Goal: Task Accomplishment & Management: Manage account settings

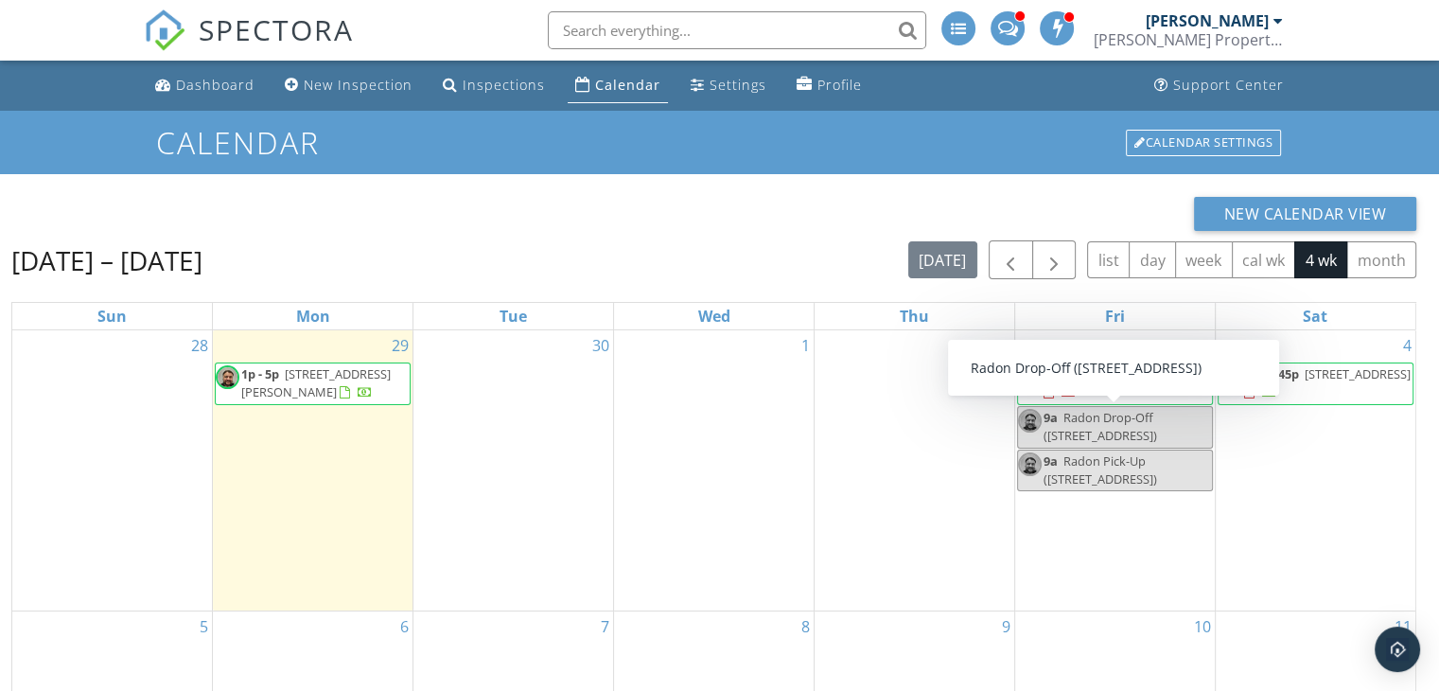
click at [1113, 429] on span "Radon Drop-Off ([STREET_ADDRESS])" at bounding box center [1100, 426] width 114 height 35
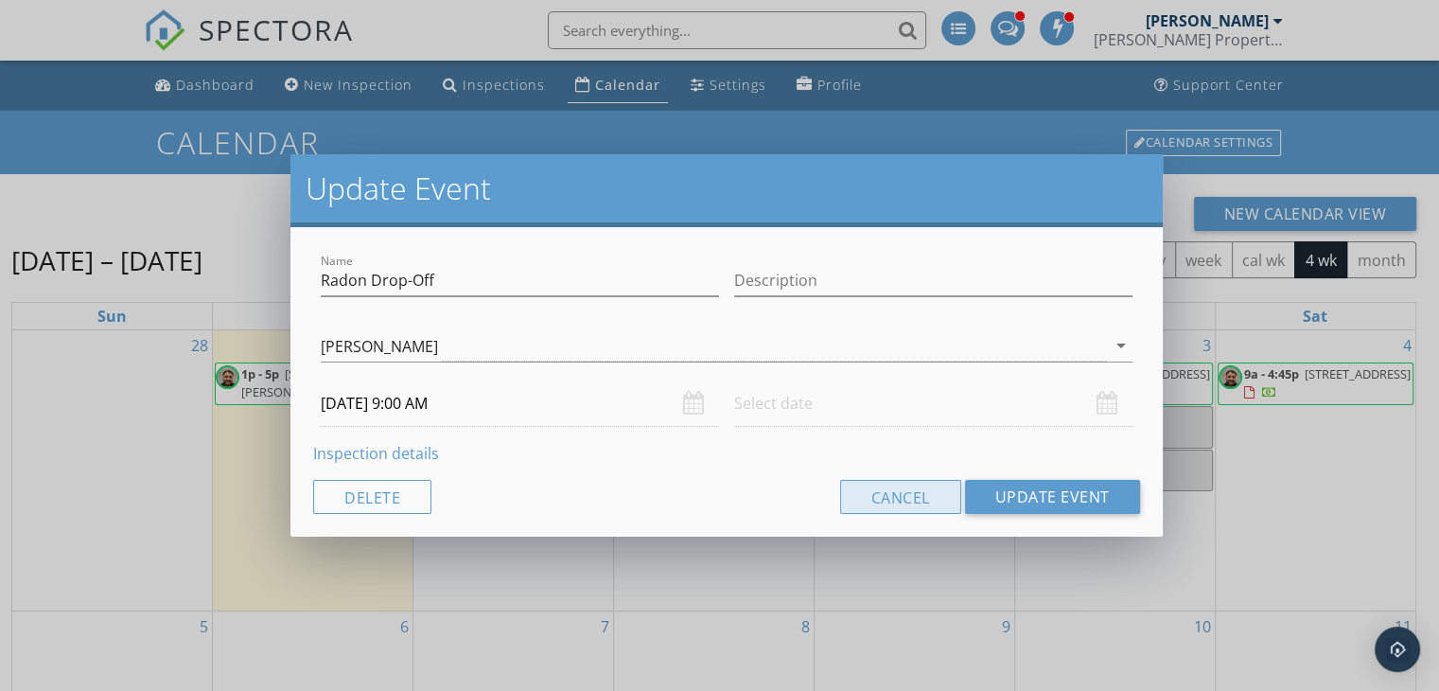
click at [909, 509] on button "Cancel" at bounding box center [900, 497] width 121 height 34
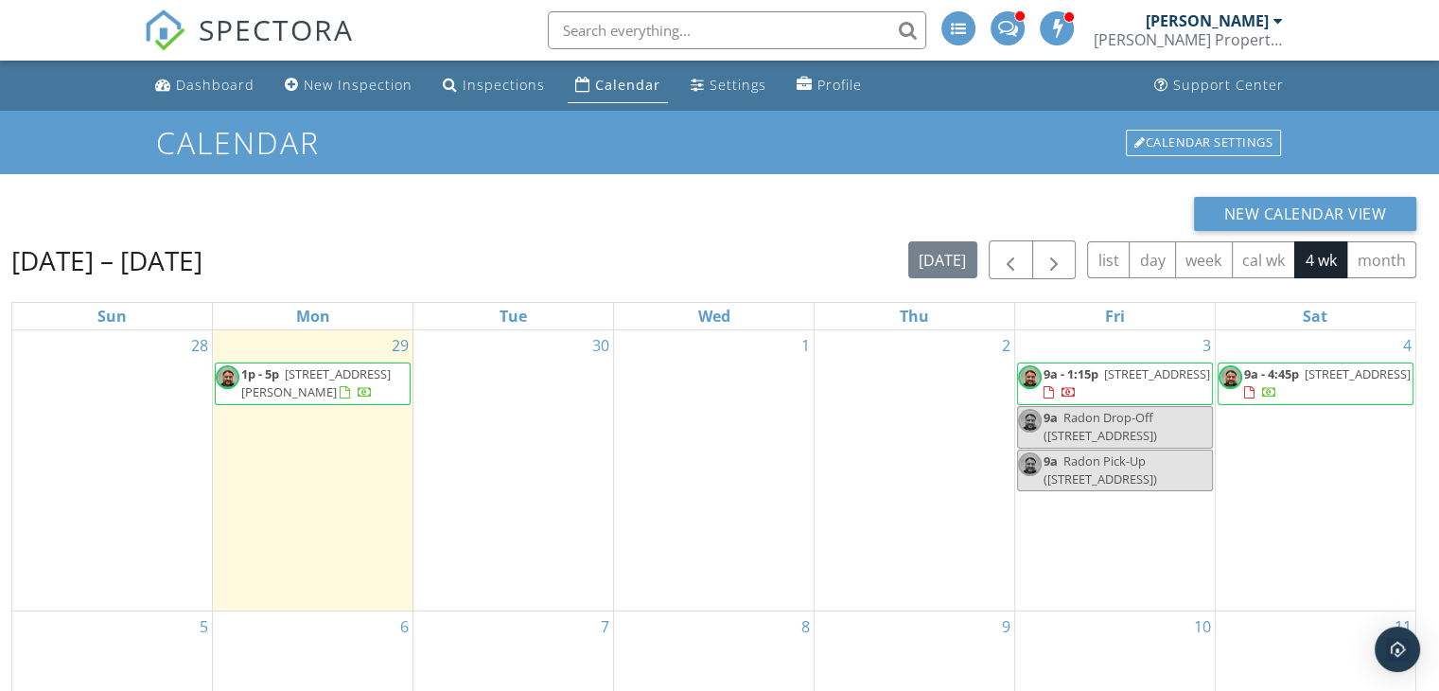
click at [1082, 457] on span "Radon Pick-Up (2408 Kalarama Ave, Portage)" at bounding box center [1100, 469] width 114 height 35
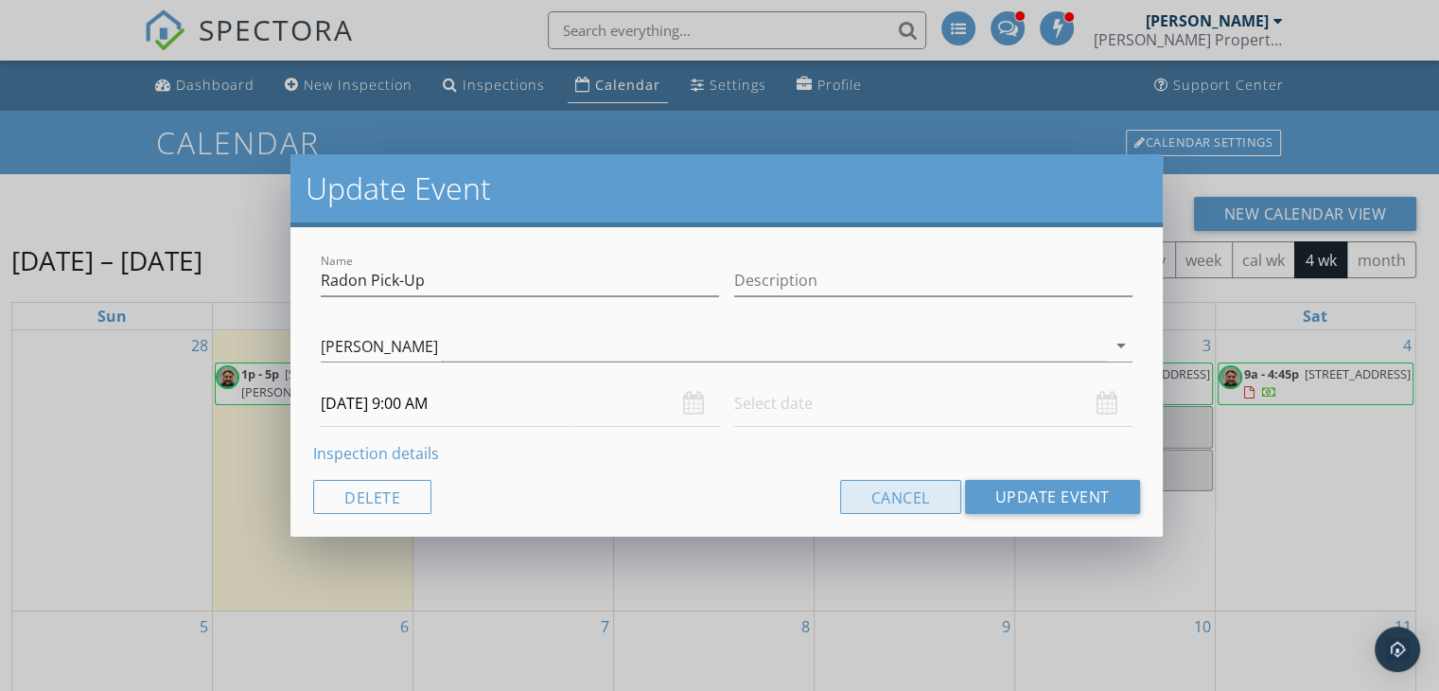
click at [870, 504] on button "Cancel" at bounding box center [900, 497] width 121 height 34
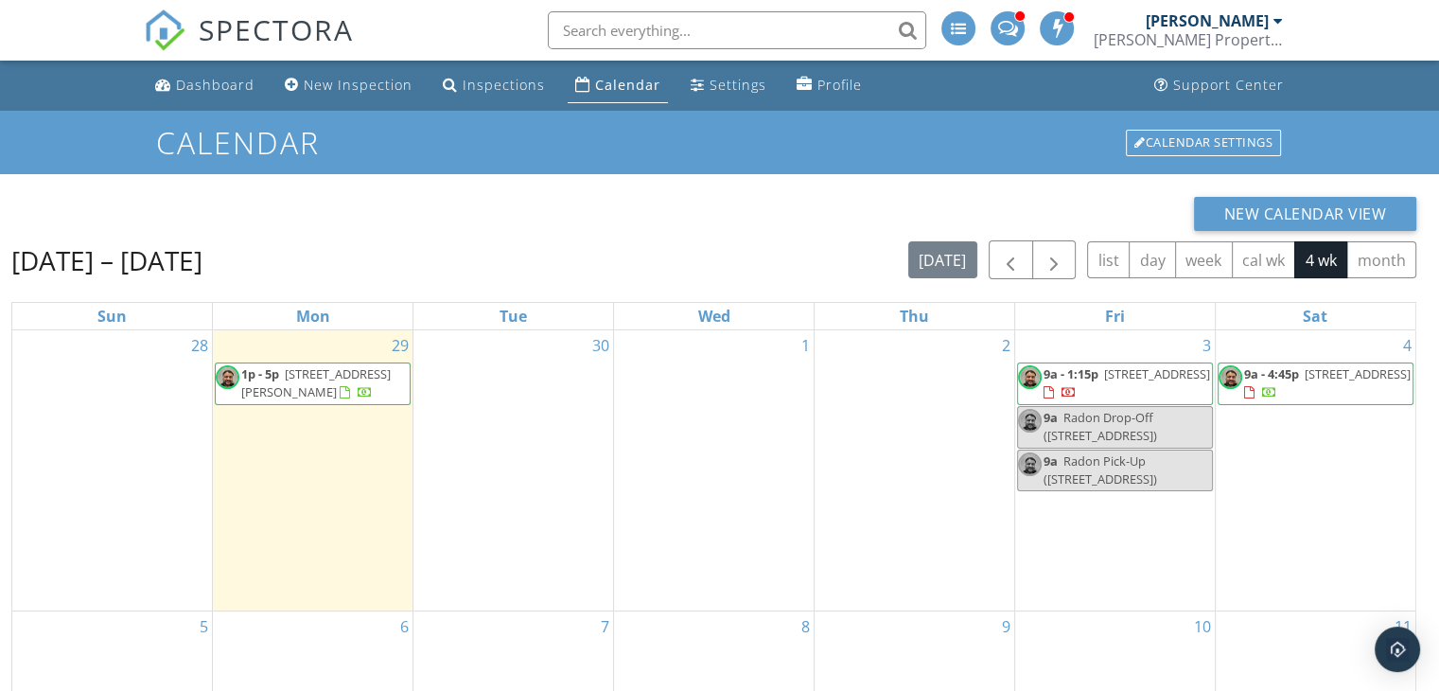
click at [1119, 382] on span "2408 Kalarama Ave, Portage 49024" at bounding box center [1157, 373] width 106 height 17
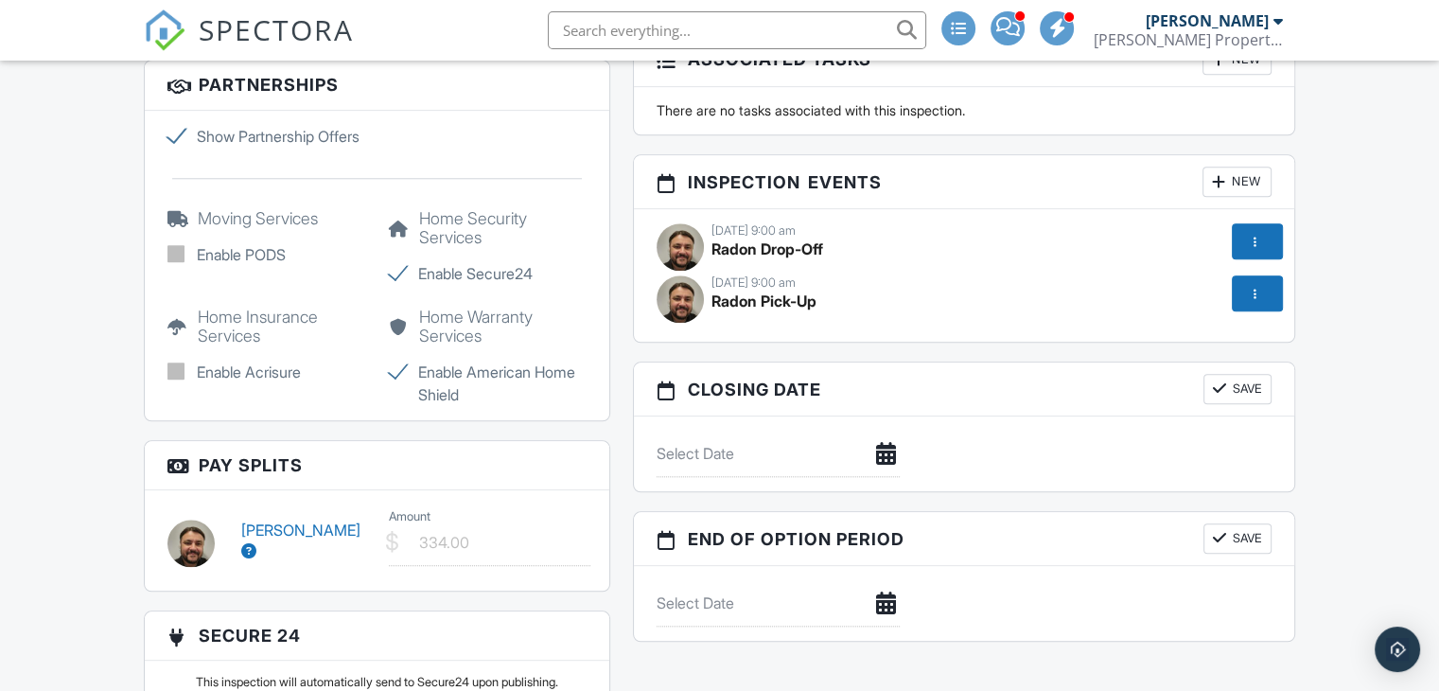
scroll to position [2199, 0]
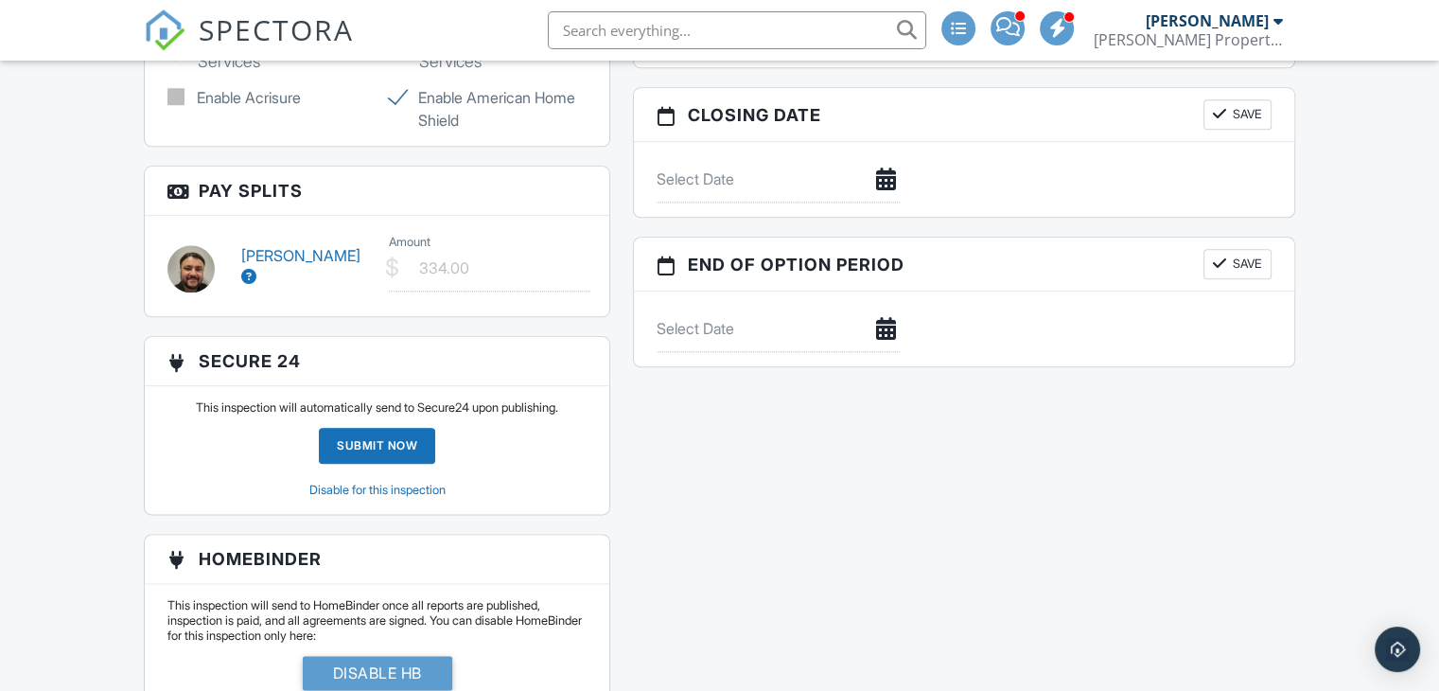
click at [244, 284] on icon at bounding box center [248, 276] width 15 height 15
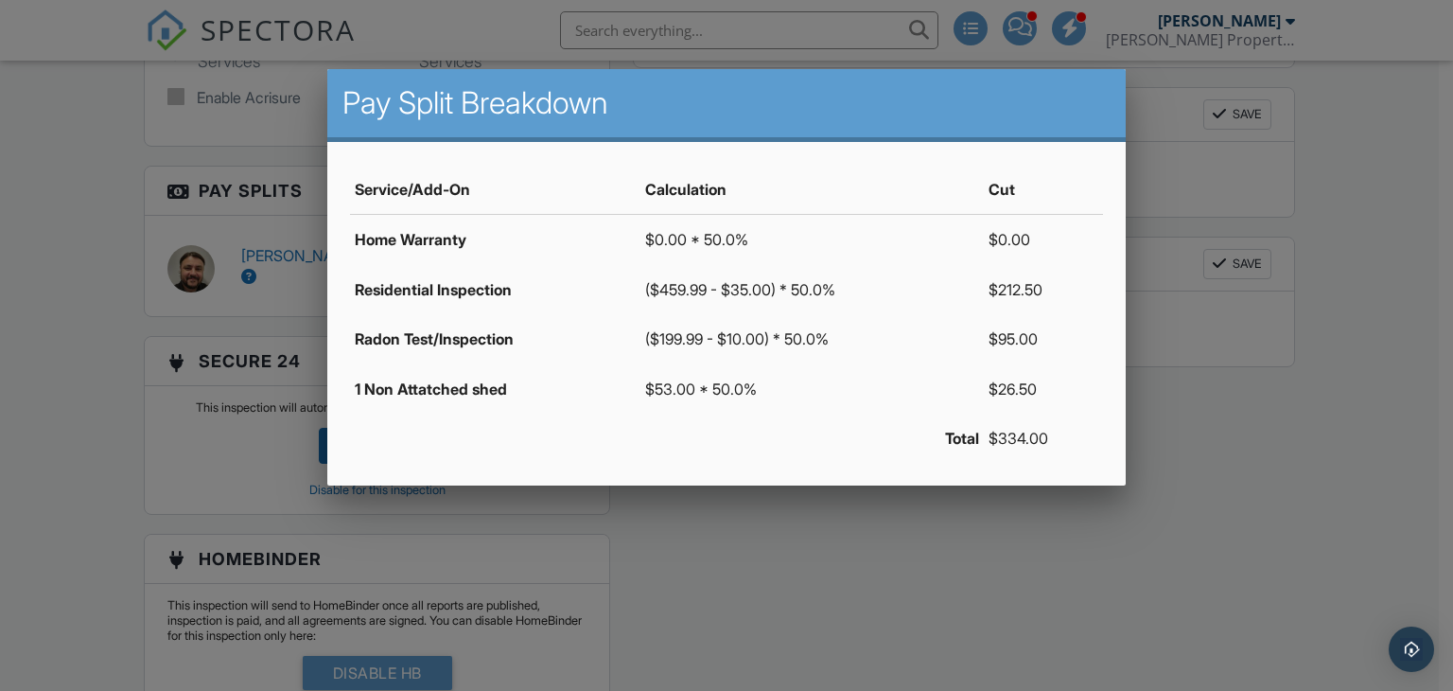
click at [74, 393] on div at bounding box center [726, 337] width 1453 height 864
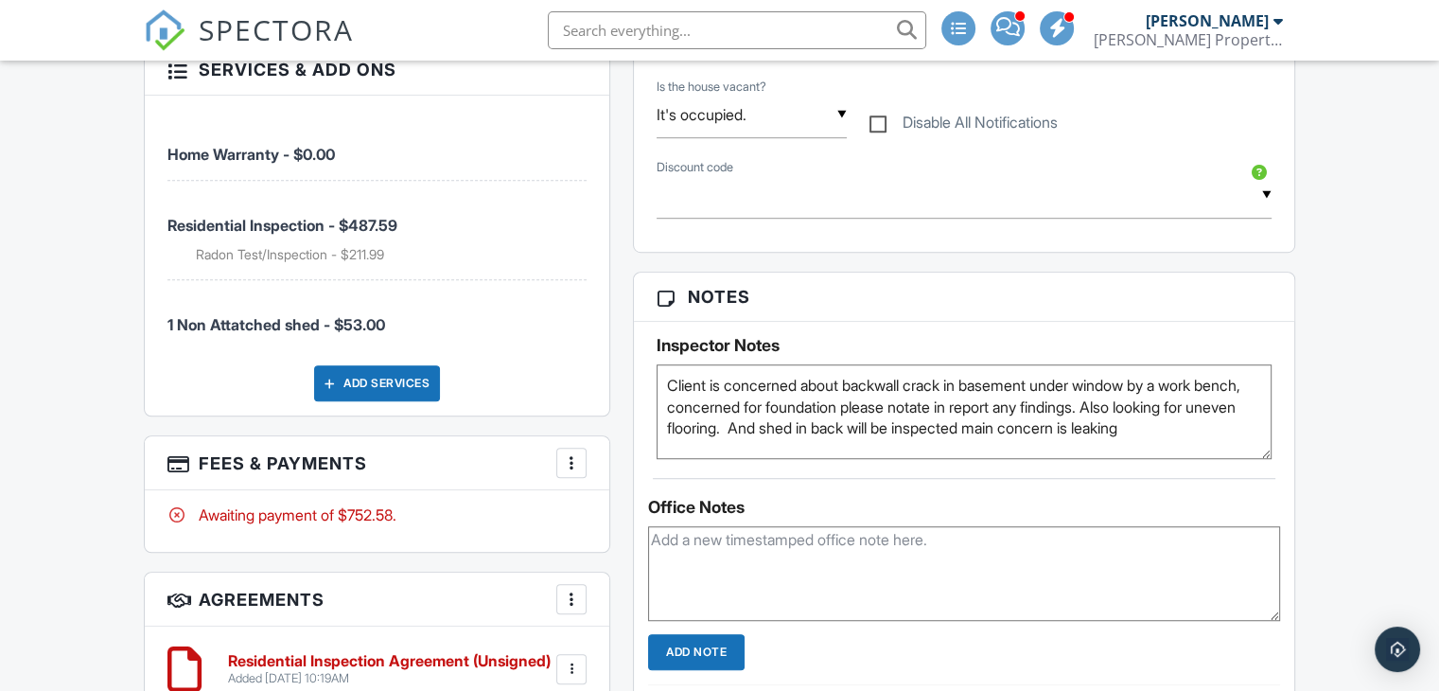
scroll to position [1162, 0]
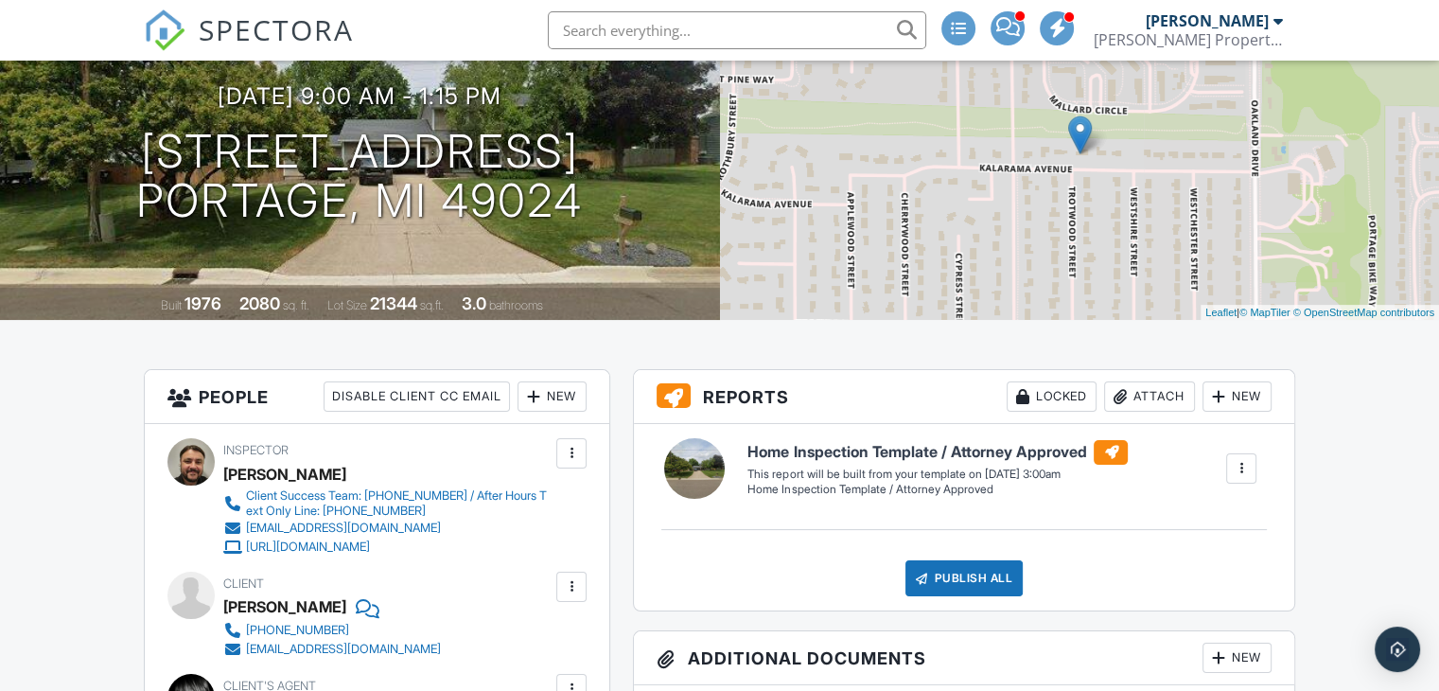
scroll to position [0, 0]
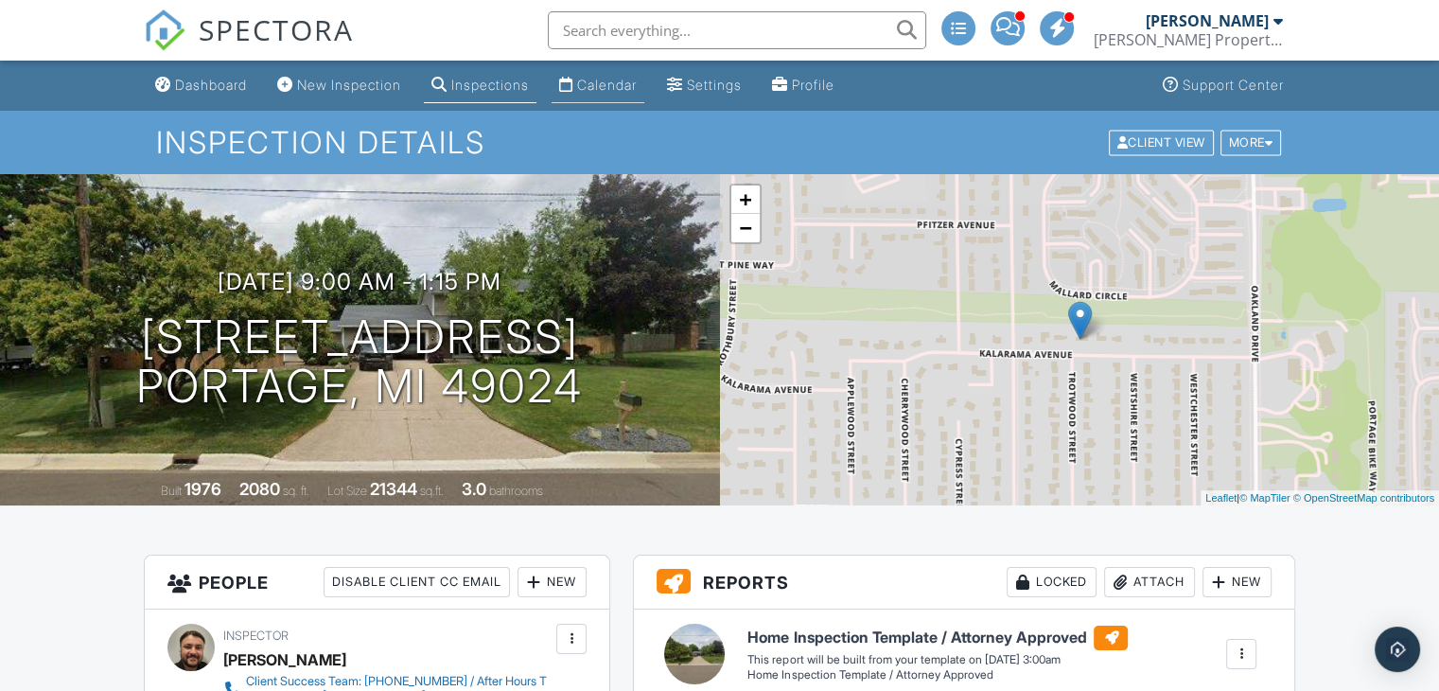
click at [644, 72] on link "Calendar" at bounding box center [598, 85] width 93 height 35
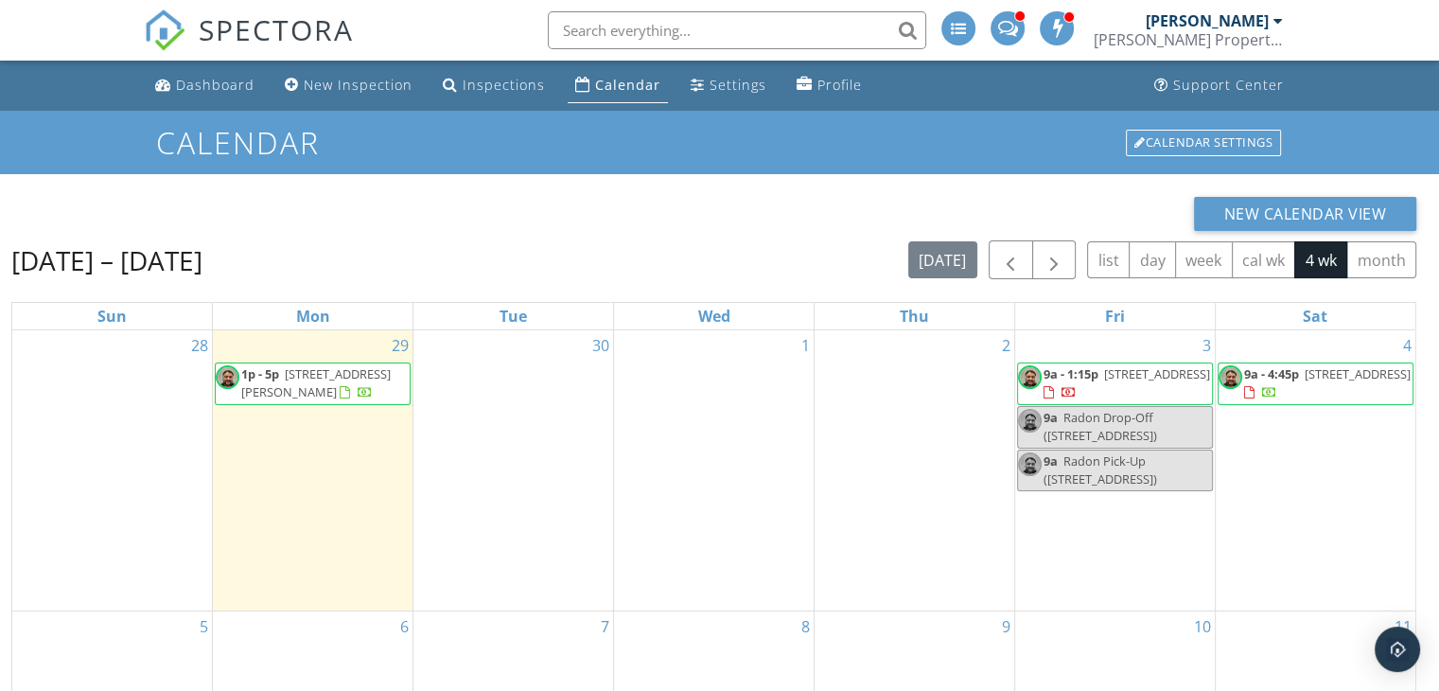
click at [284, 398] on span "[STREET_ADDRESS][PERSON_NAME]" at bounding box center [315, 382] width 149 height 35
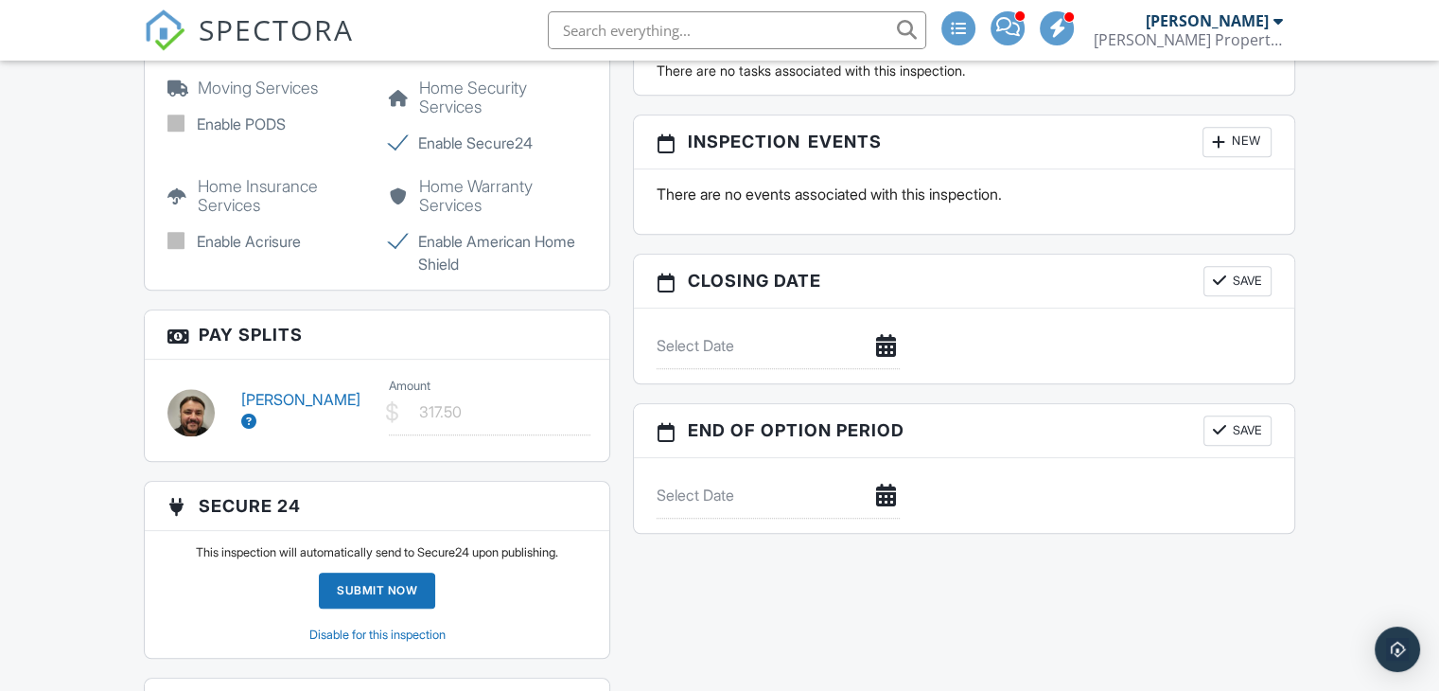
scroll to position [1876, 0]
click at [250, 428] on icon at bounding box center [248, 421] width 15 height 15
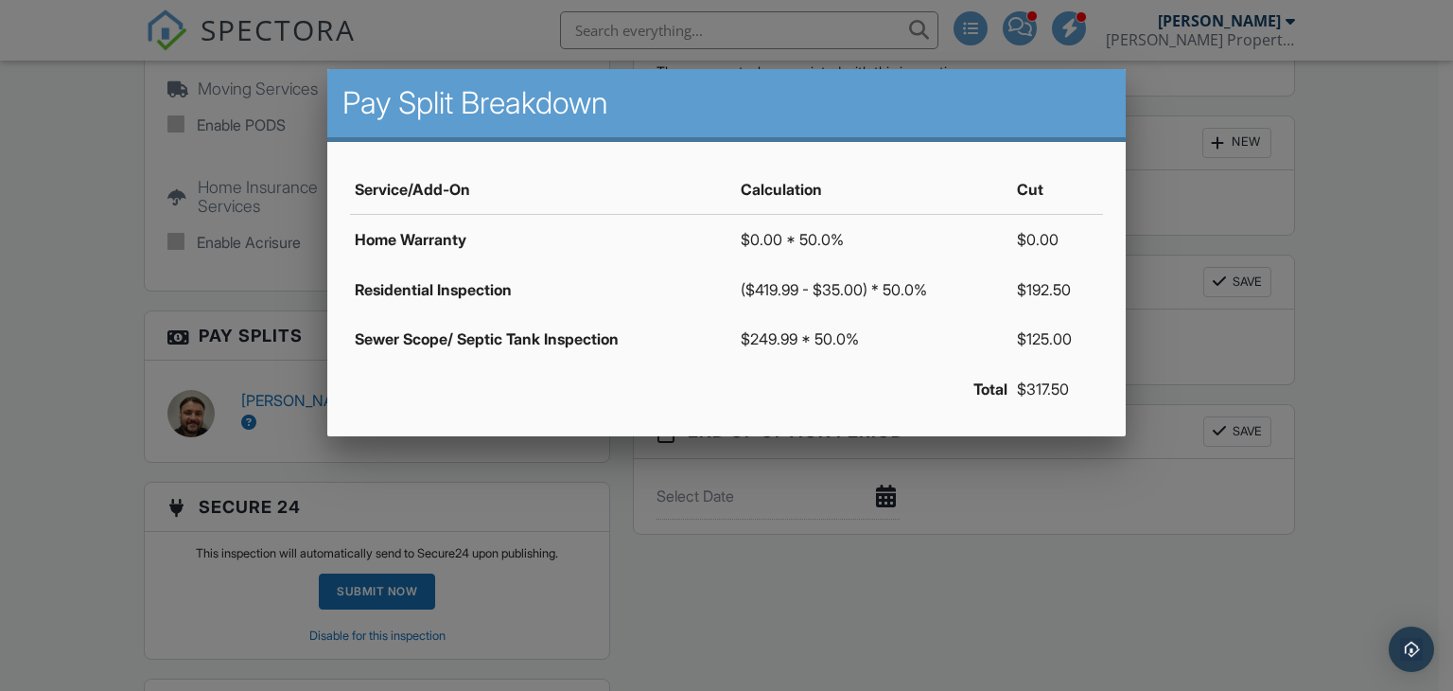
click at [689, 602] on div at bounding box center [726, 337] width 1453 height 864
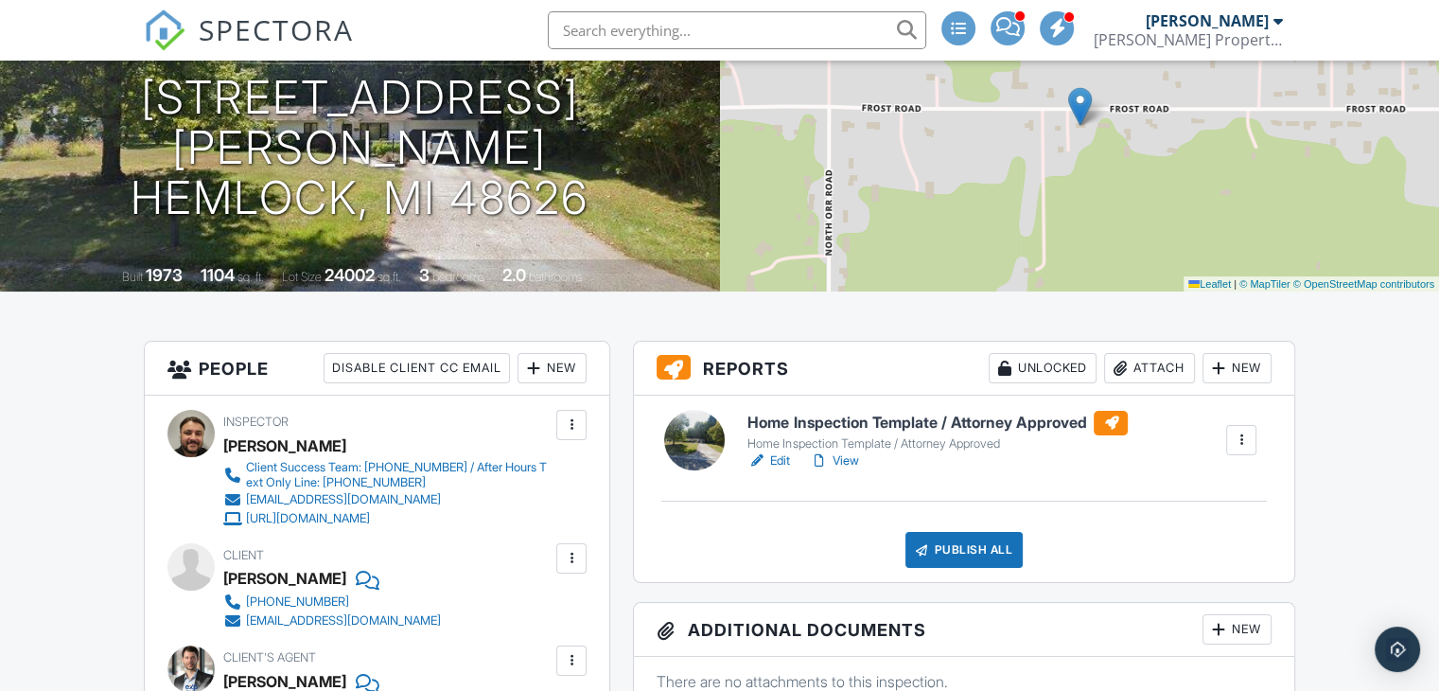
scroll to position [0, 0]
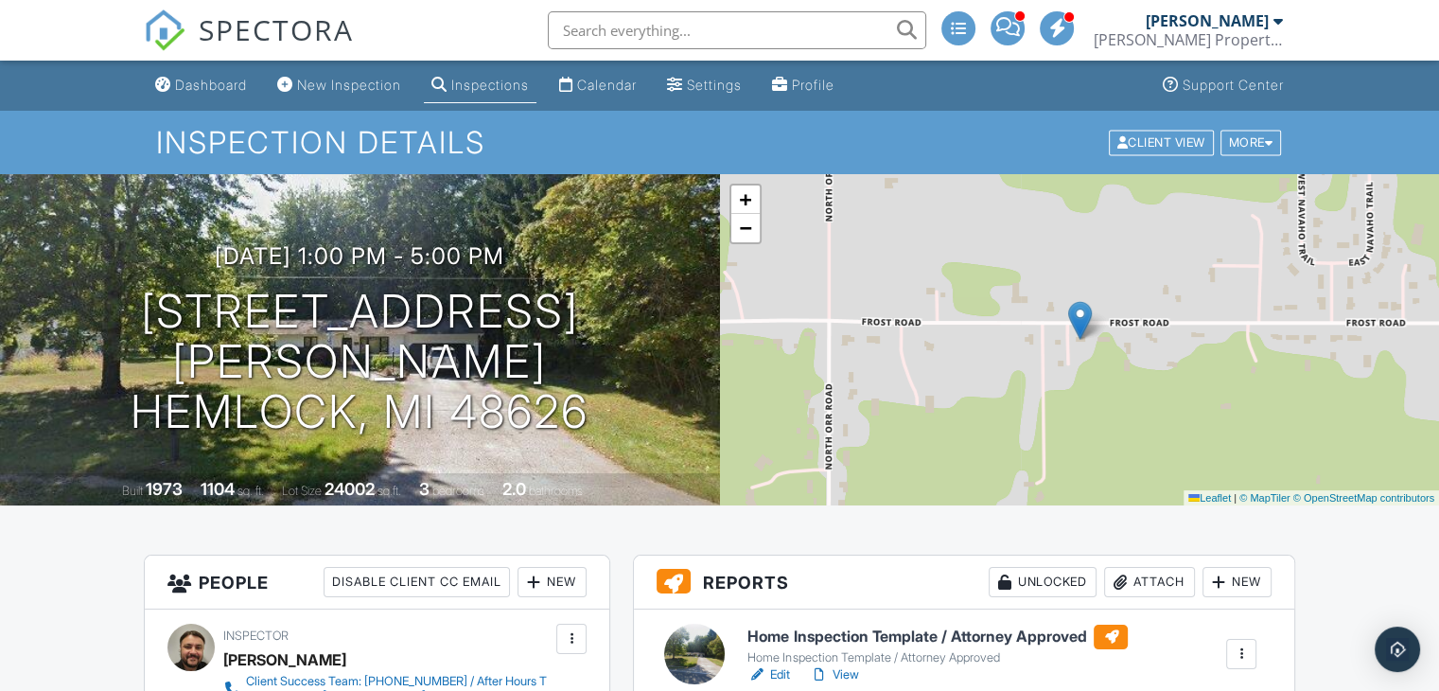
click at [1108, 400] on div "+ − Leaflet | © MapTiler © OpenStreetMap contributors" at bounding box center [1080, 339] width 720 height 331
click at [751, 237] on link "−" at bounding box center [745, 228] width 28 height 28
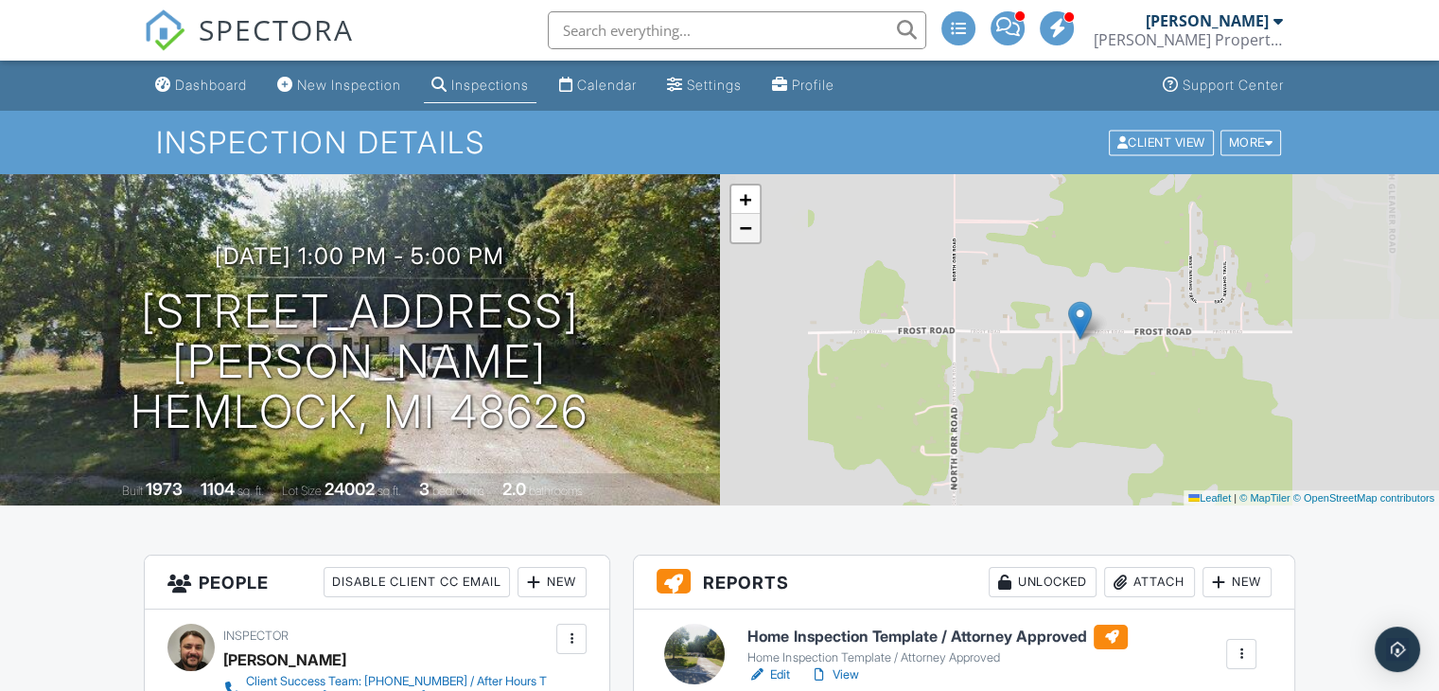
click at [751, 237] on link "−" at bounding box center [745, 228] width 28 height 28
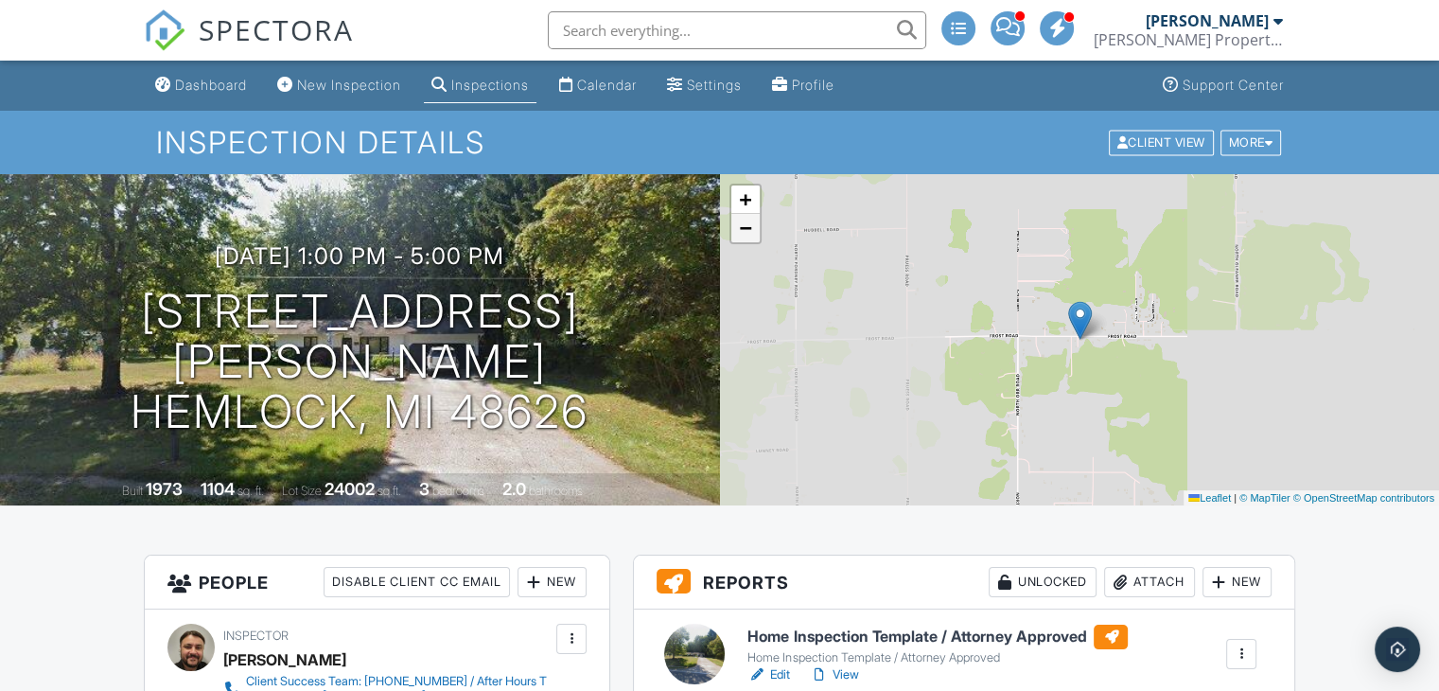
click at [751, 237] on link "−" at bounding box center [745, 228] width 28 height 28
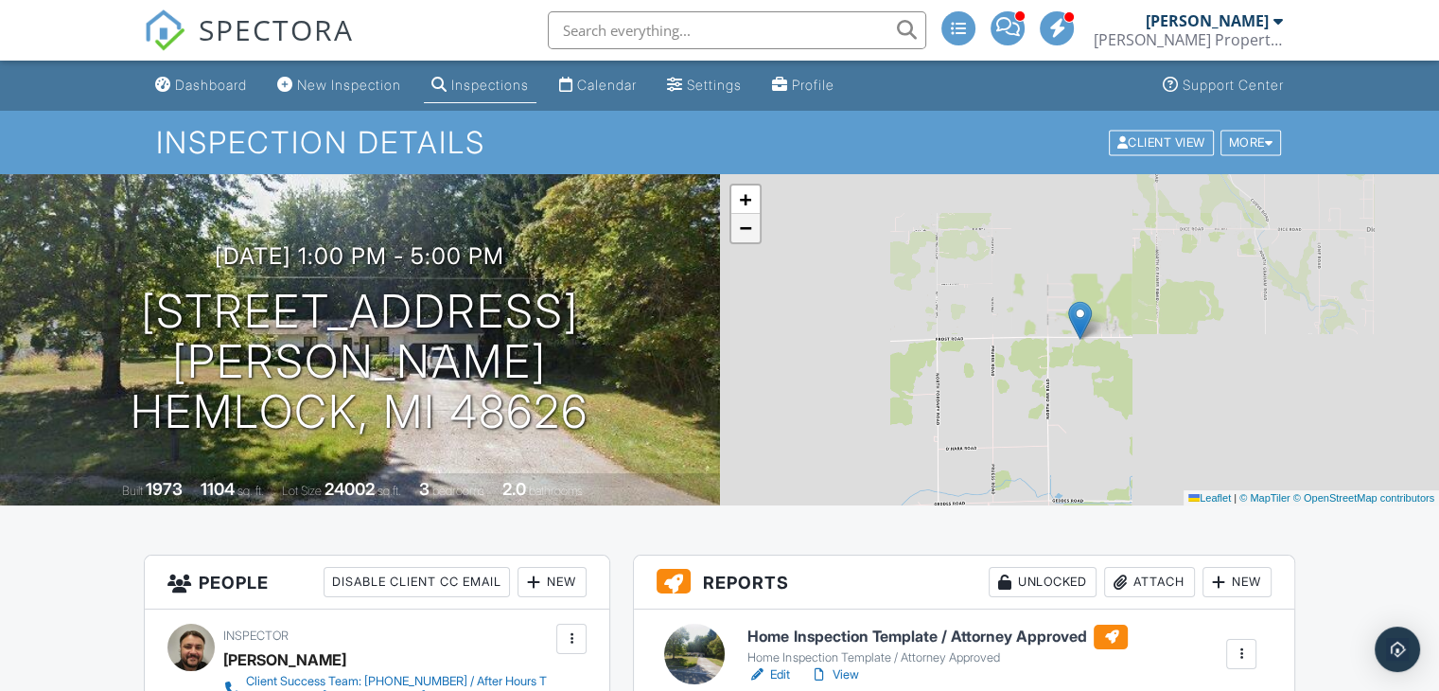
click at [751, 237] on link "−" at bounding box center [745, 228] width 28 height 28
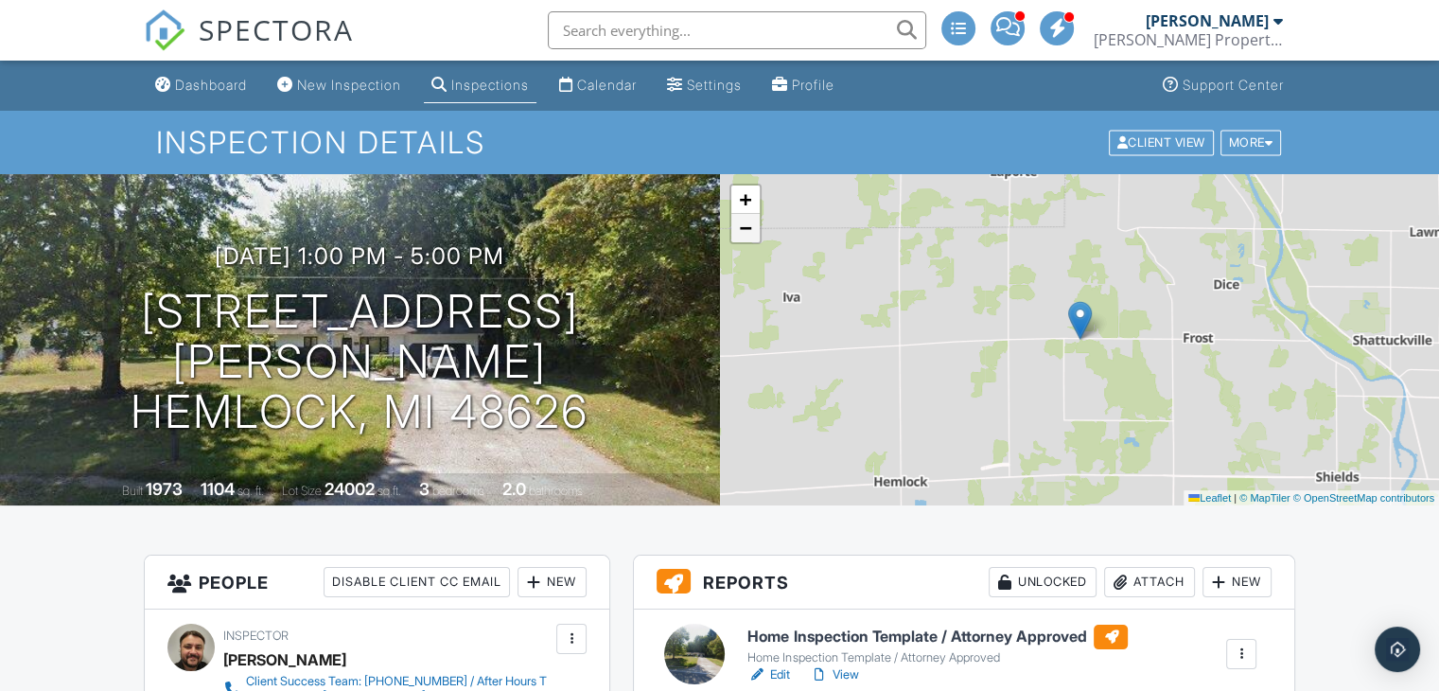
click at [751, 237] on link "−" at bounding box center [745, 228] width 28 height 28
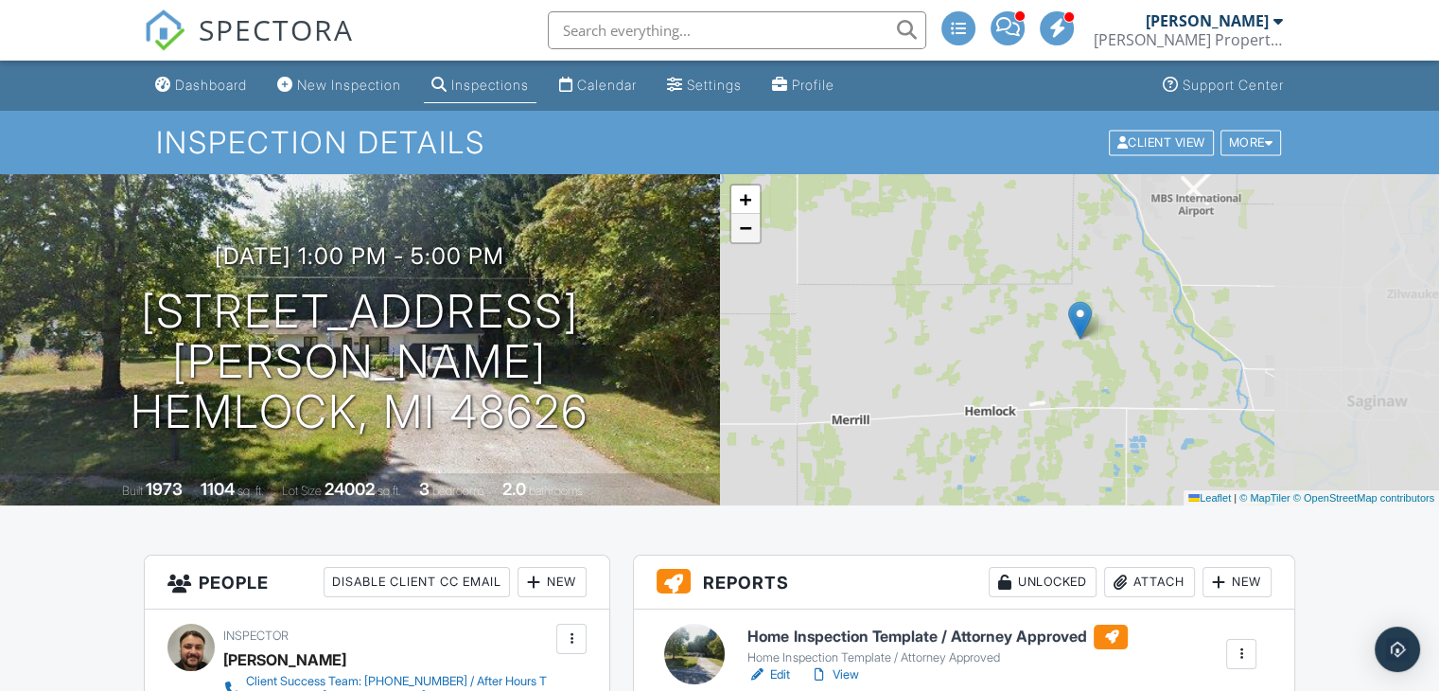
click at [751, 237] on link "−" at bounding box center [745, 228] width 28 height 28
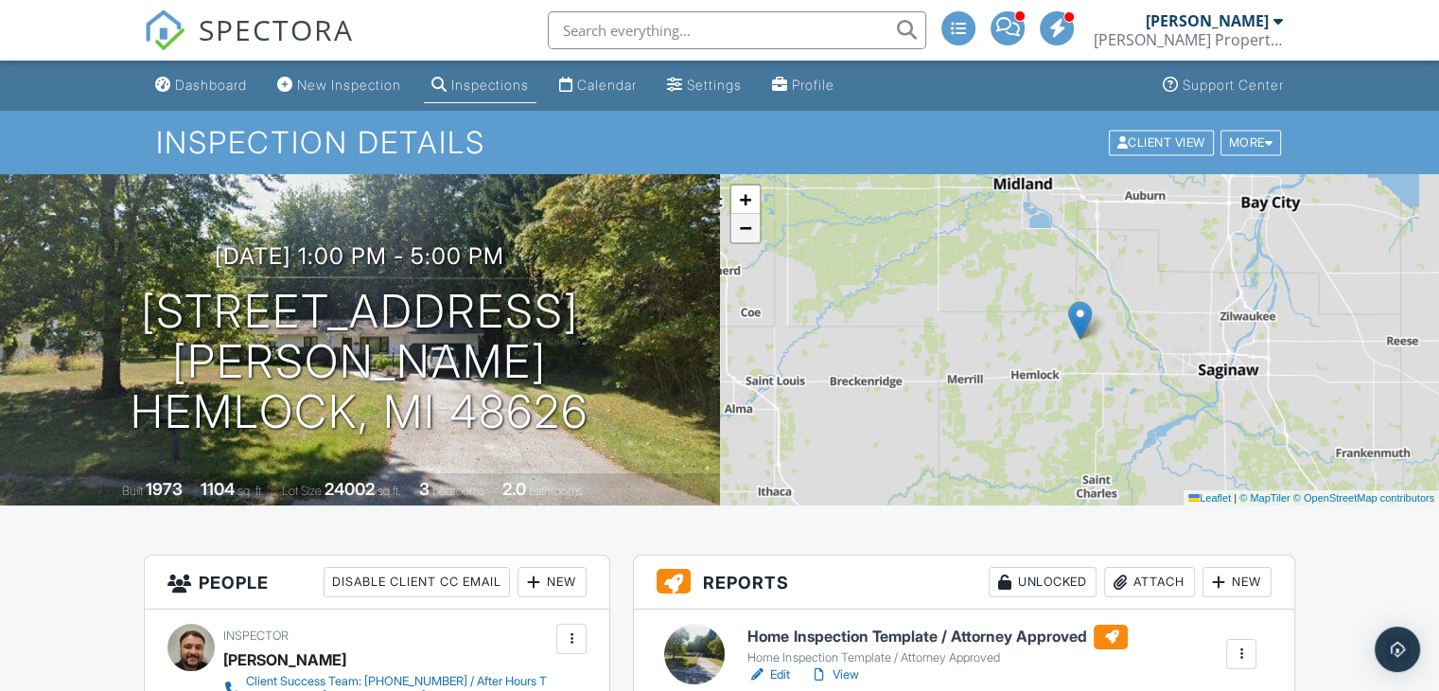
click at [751, 237] on link "−" at bounding box center [745, 228] width 28 height 28
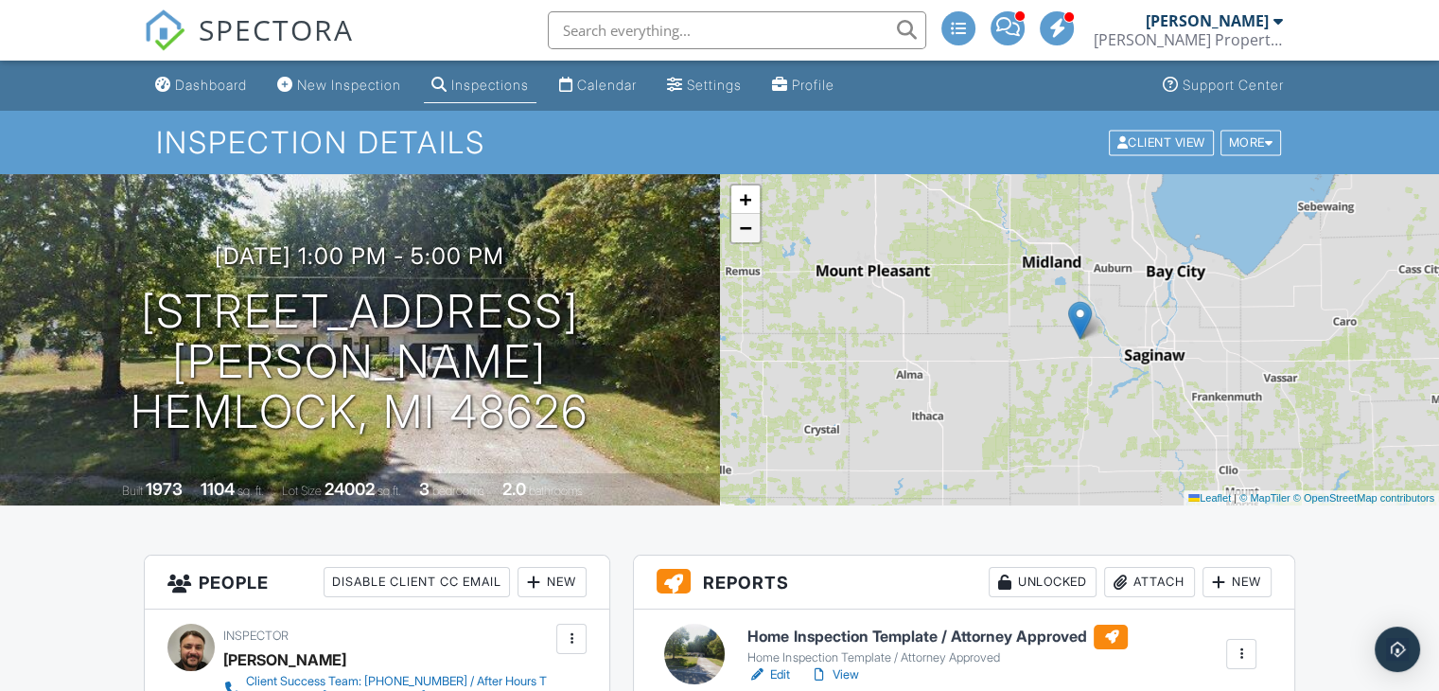
click at [751, 237] on link "−" at bounding box center [745, 228] width 28 height 28
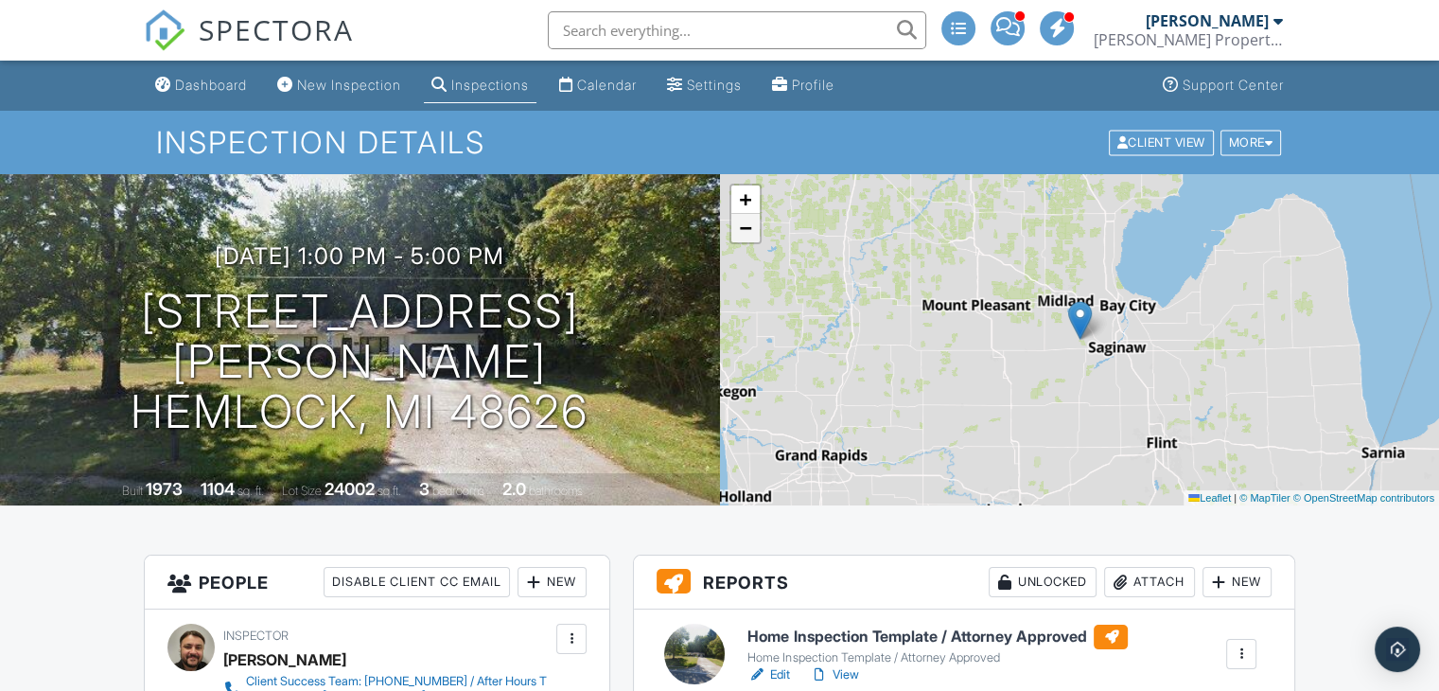
click at [751, 237] on link "−" at bounding box center [745, 228] width 28 height 28
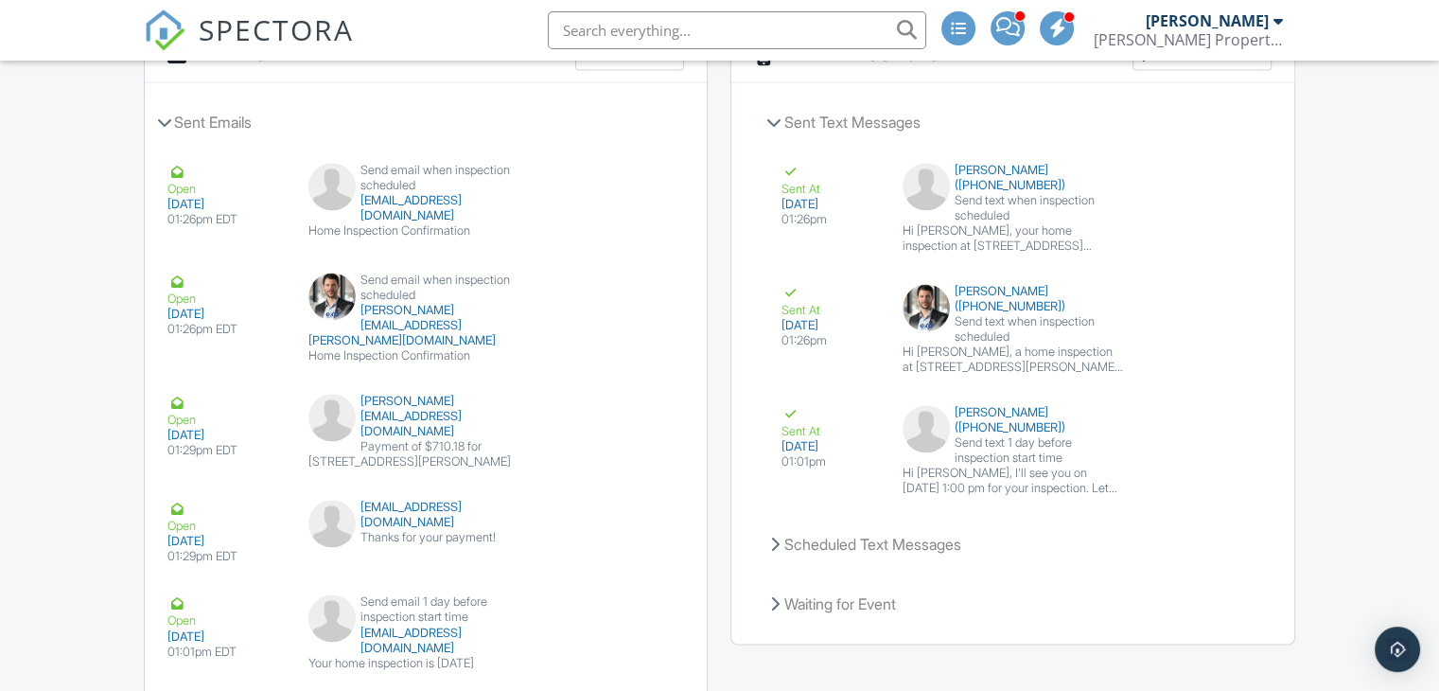
scroll to position [2963, 0]
click at [792, 532] on div "Scheduled Text Messages" at bounding box center [1012, 542] width 517 height 51
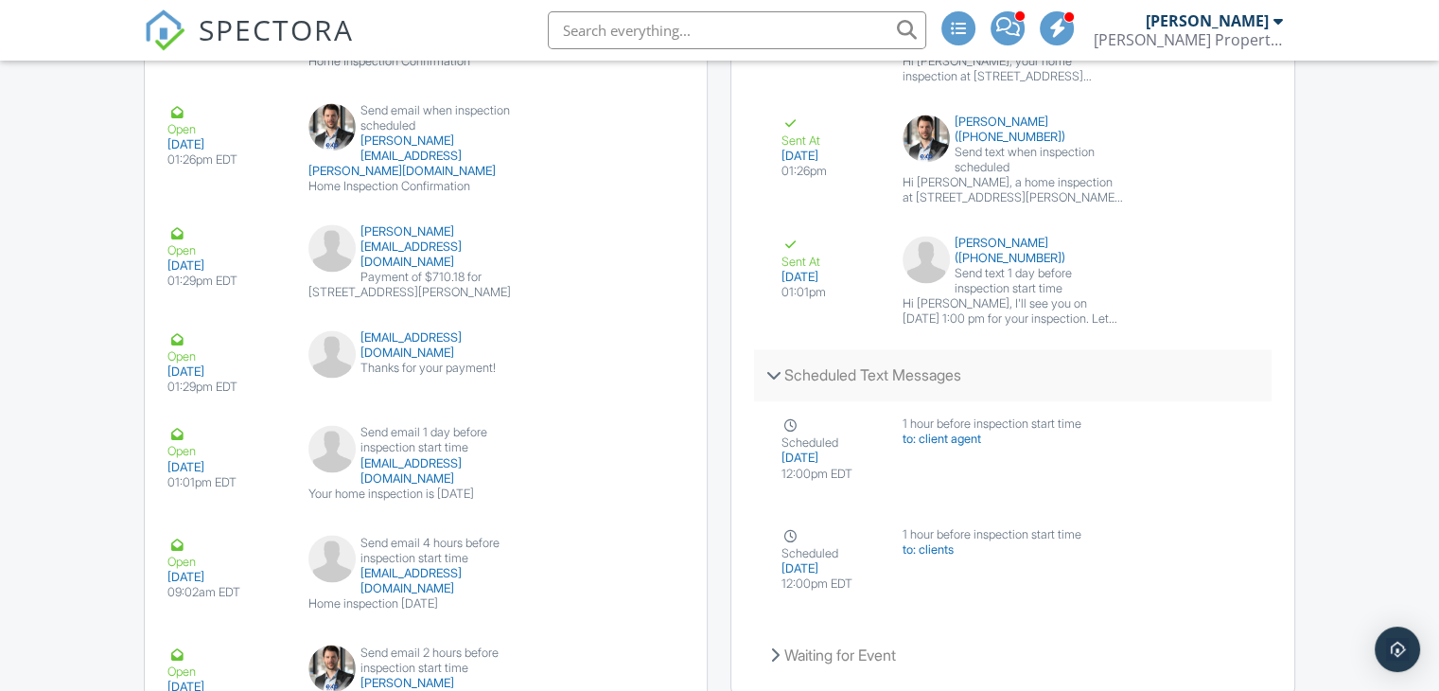
scroll to position [3133, 0]
click at [793, 376] on div "Scheduled Text Messages" at bounding box center [1012, 372] width 517 height 51
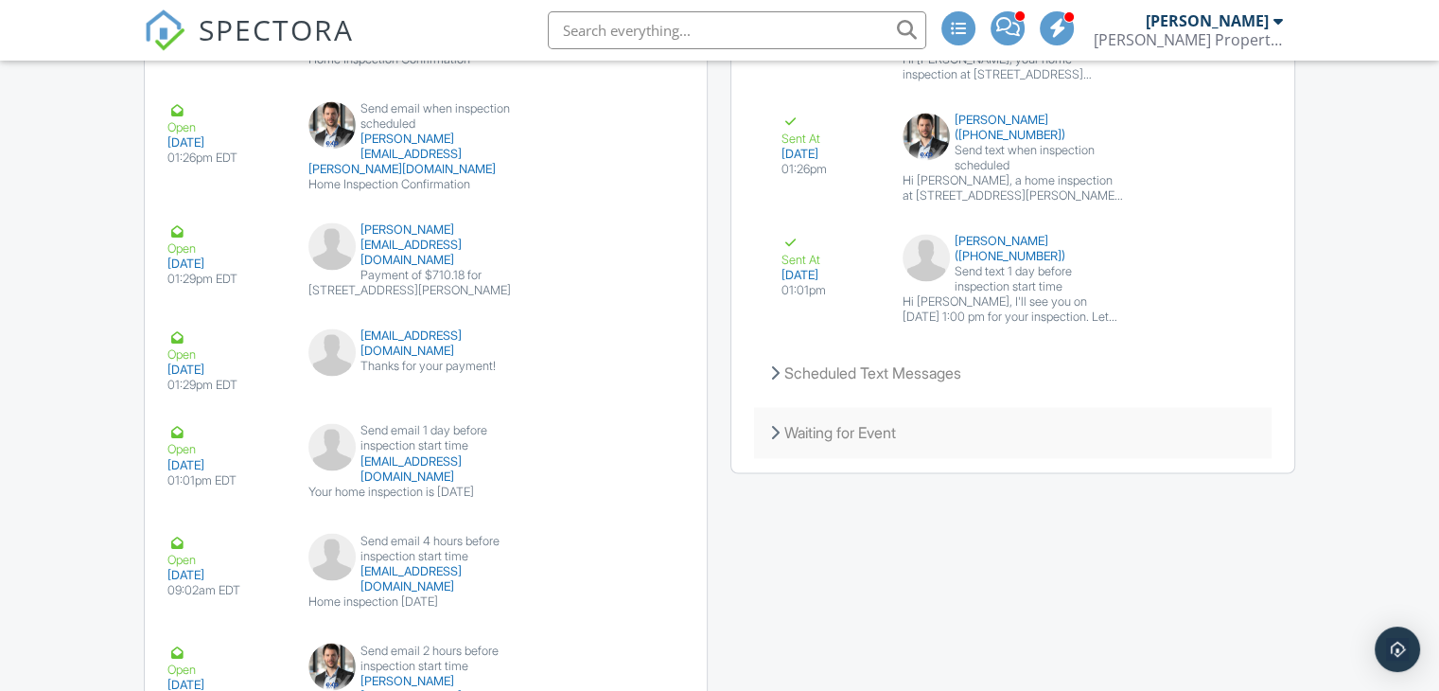
click at [806, 433] on div "Waiting for Event" at bounding box center [1012, 432] width 517 height 51
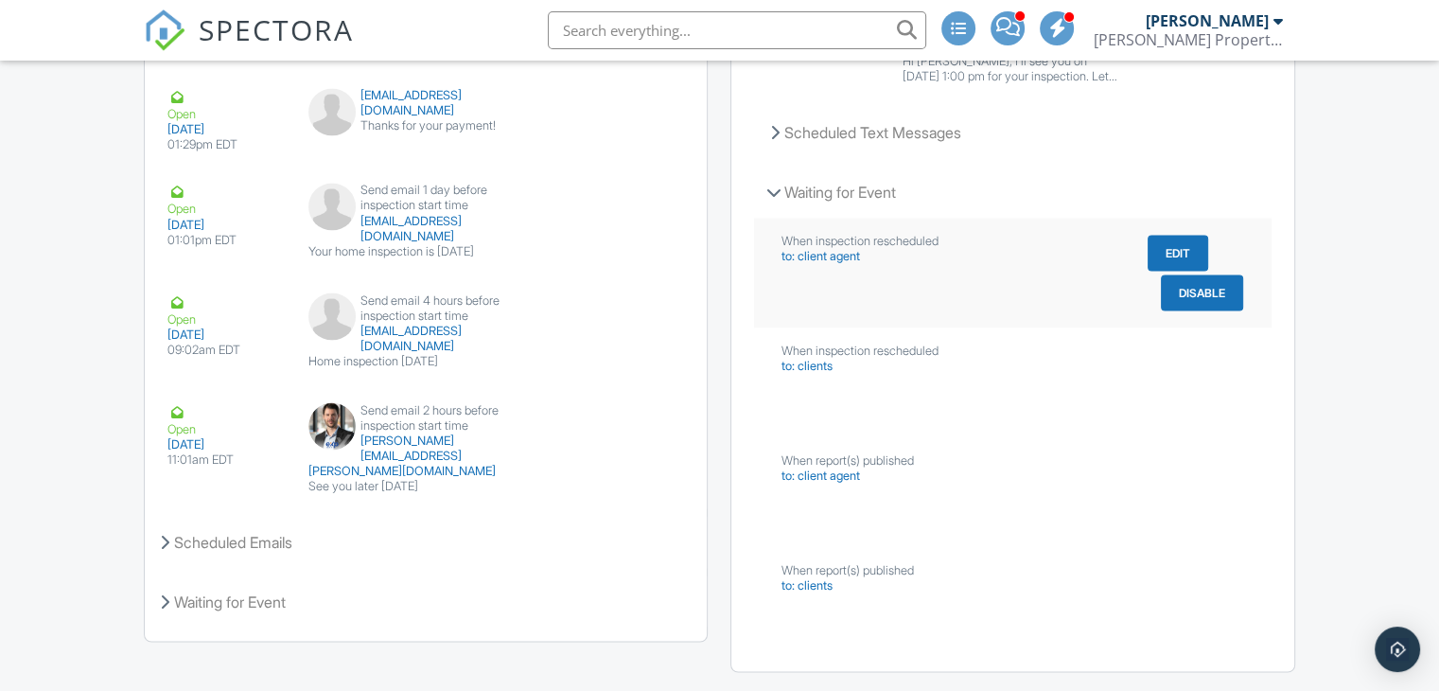
scroll to position [3375, 0]
click at [829, 177] on div "Waiting for Event" at bounding box center [1012, 191] width 517 height 51
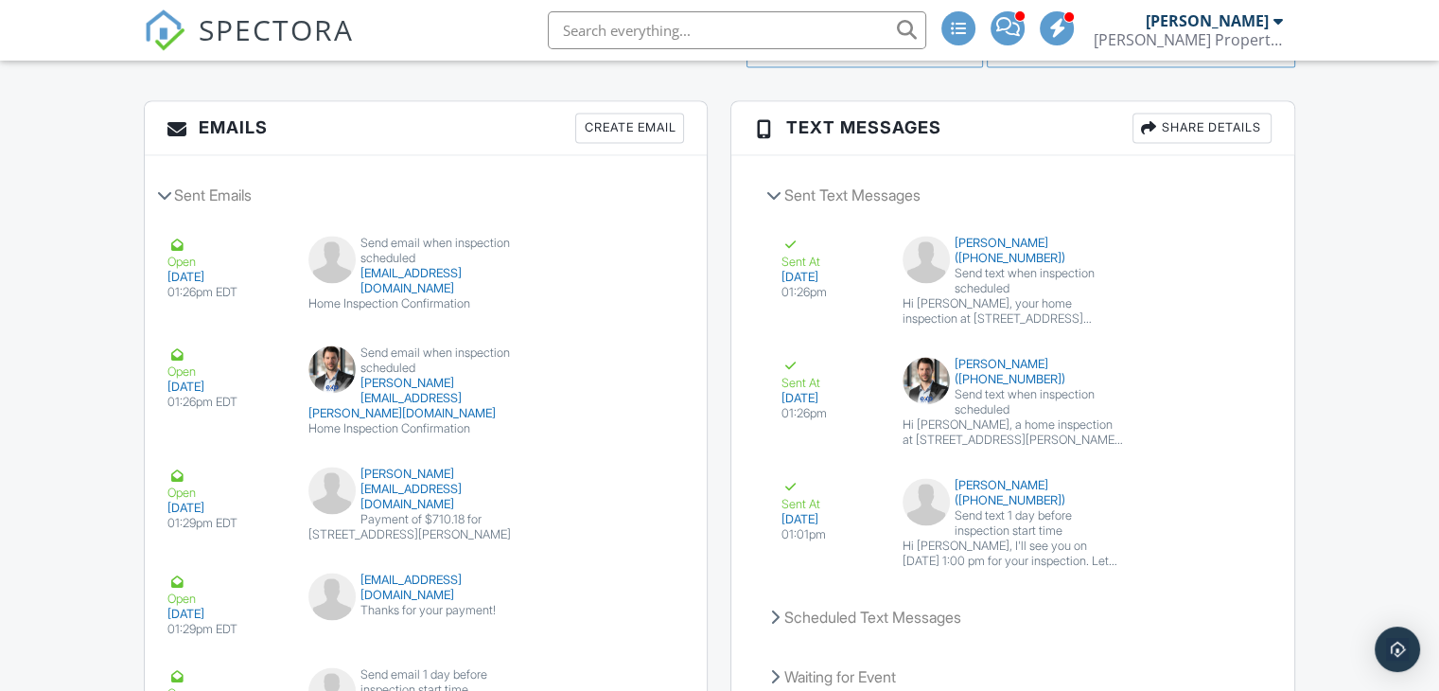
scroll to position [2885, 0]
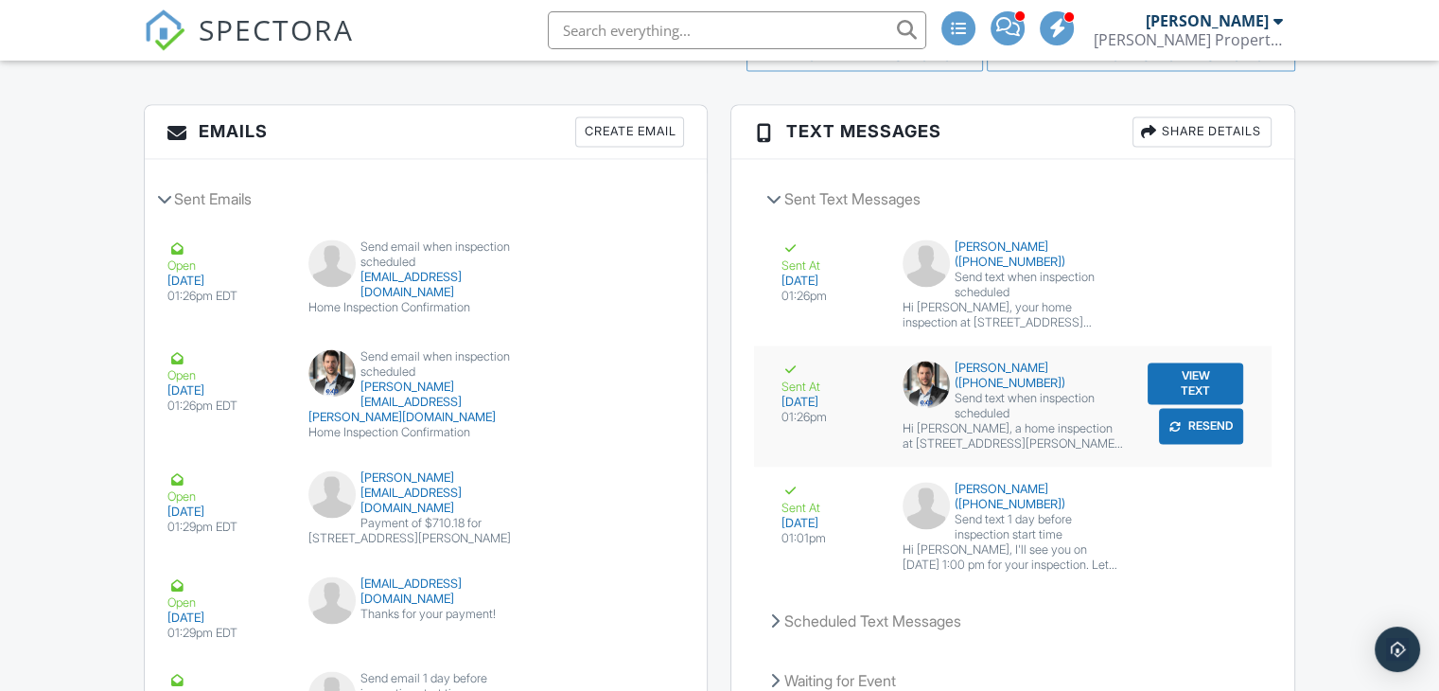
click at [1191, 376] on button "View Text" at bounding box center [1196, 383] width 96 height 42
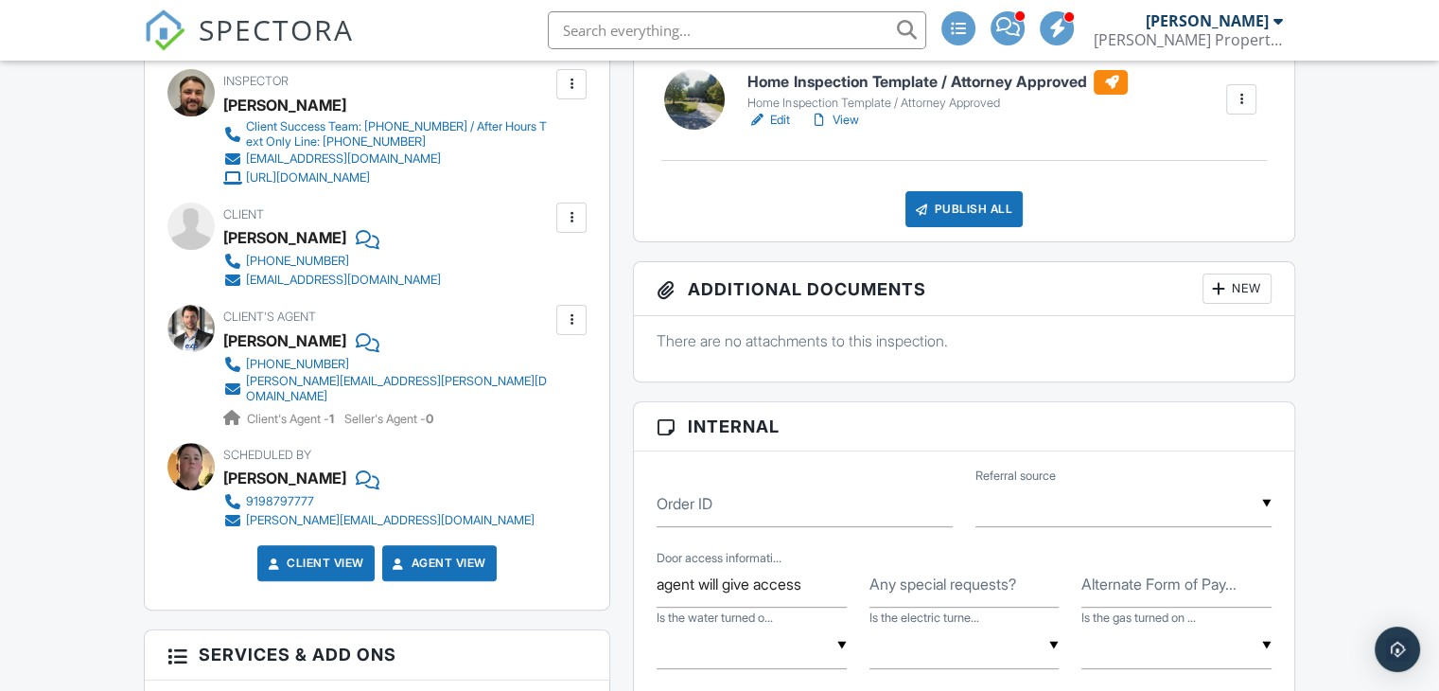
scroll to position [0, 0]
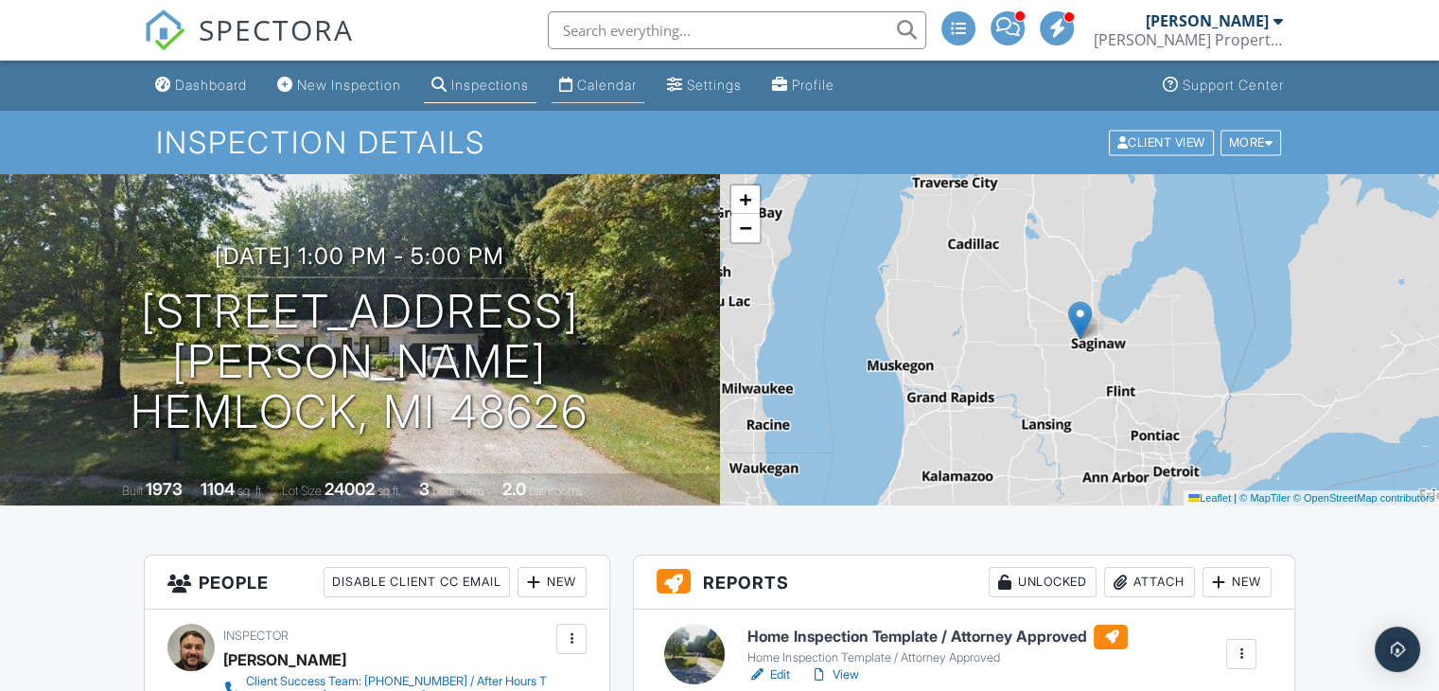
click at [605, 72] on link "Calendar" at bounding box center [598, 85] width 93 height 35
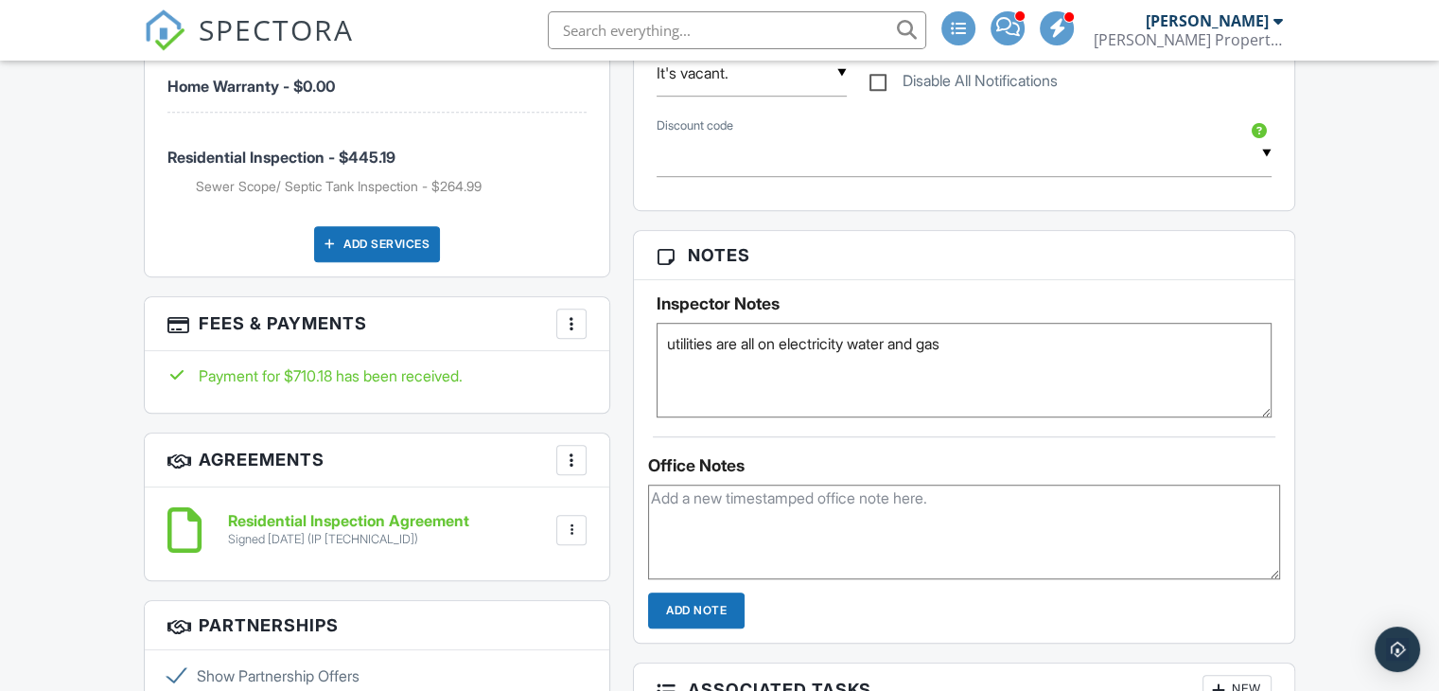
scroll to position [1207, 0]
click at [581, 312] on div "More" at bounding box center [571, 323] width 30 height 30
click at [635, 482] on li "View Invoice" at bounding box center [667, 475] width 198 height 47
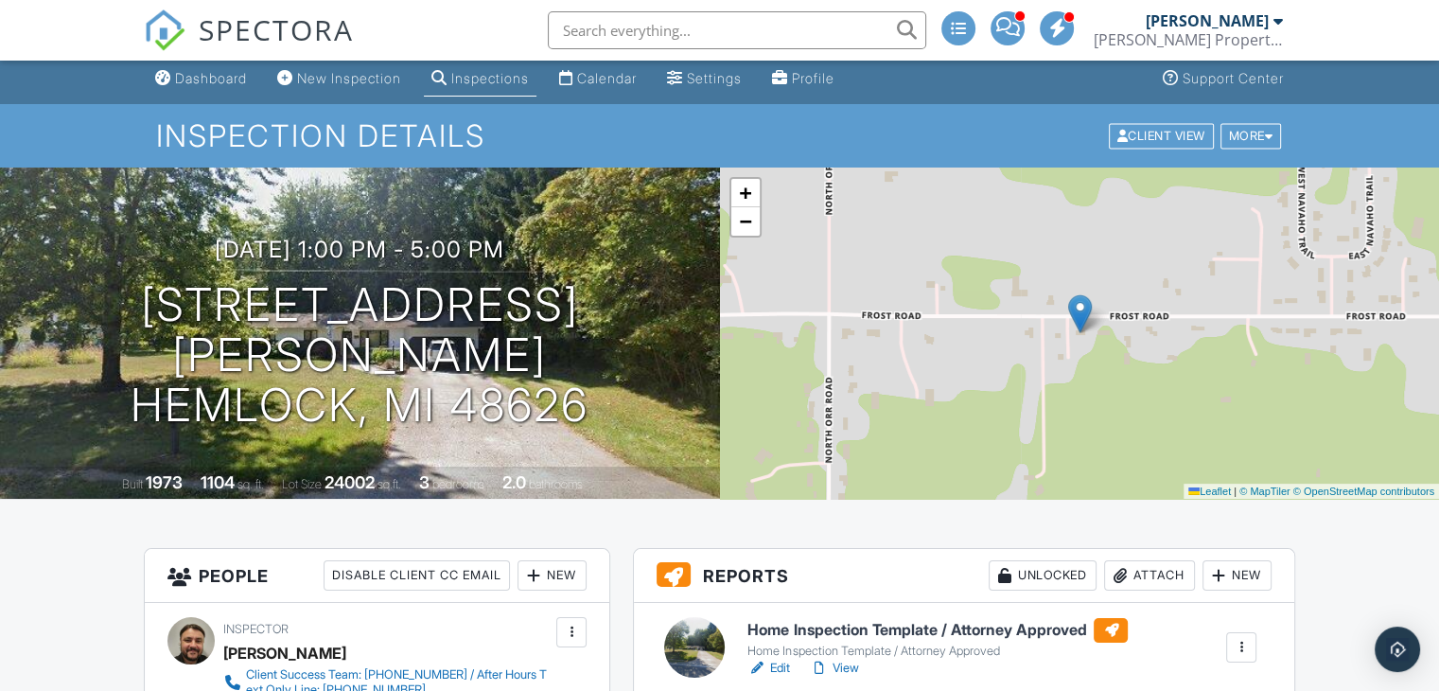
scroll to position [0, 0]
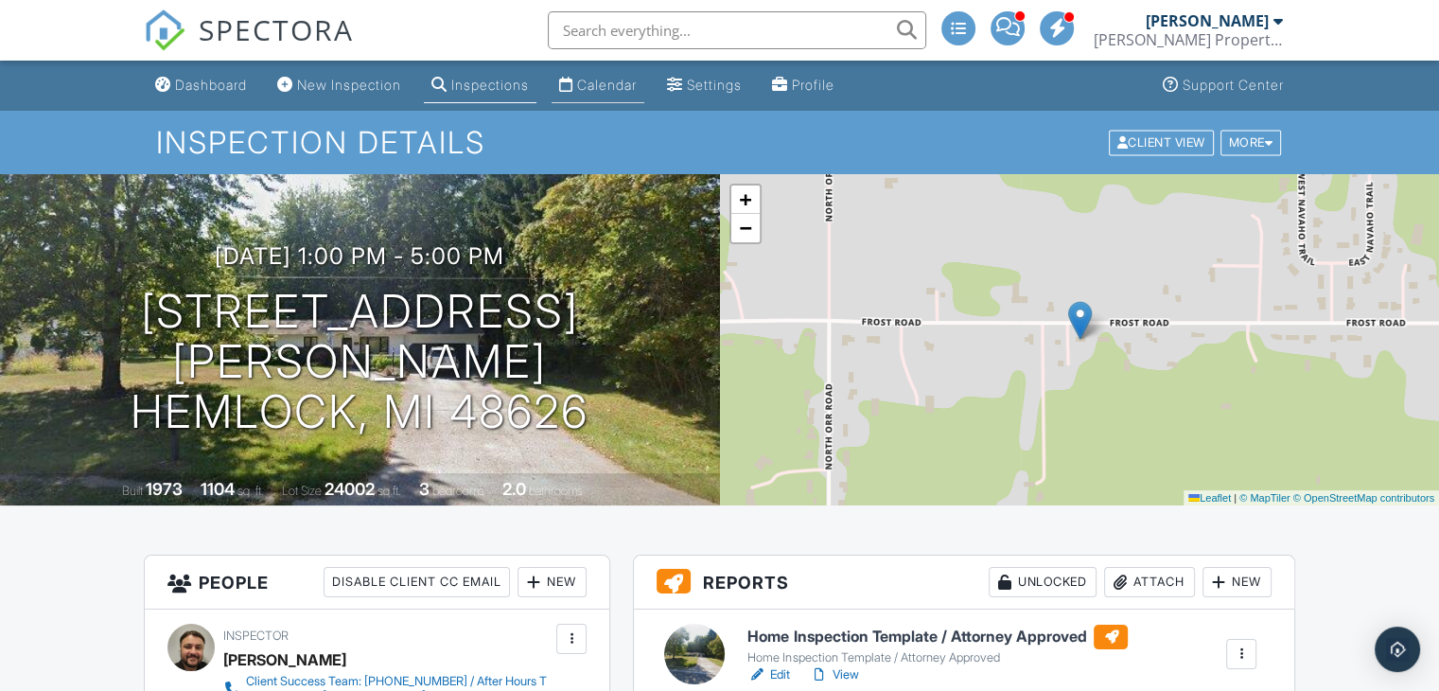
click at [613, 96] on link "Calendar" at bounding box center [598, 85] width 93 height 35
